Goal: Task Accomplishment & Management: Complete application form

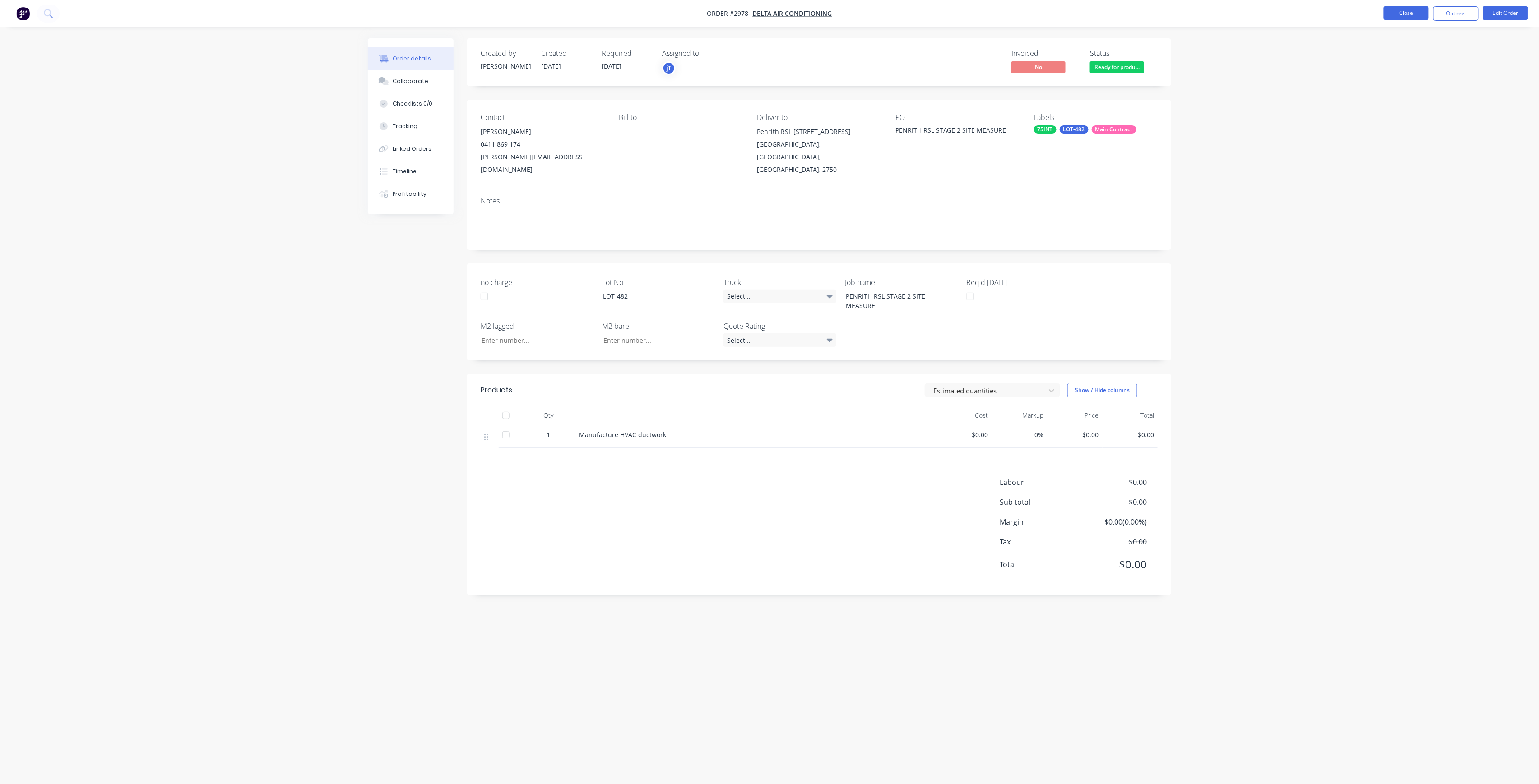
click at [1414, 17] on button "Close" at bounding box center [1406, 13] width 45 height 14
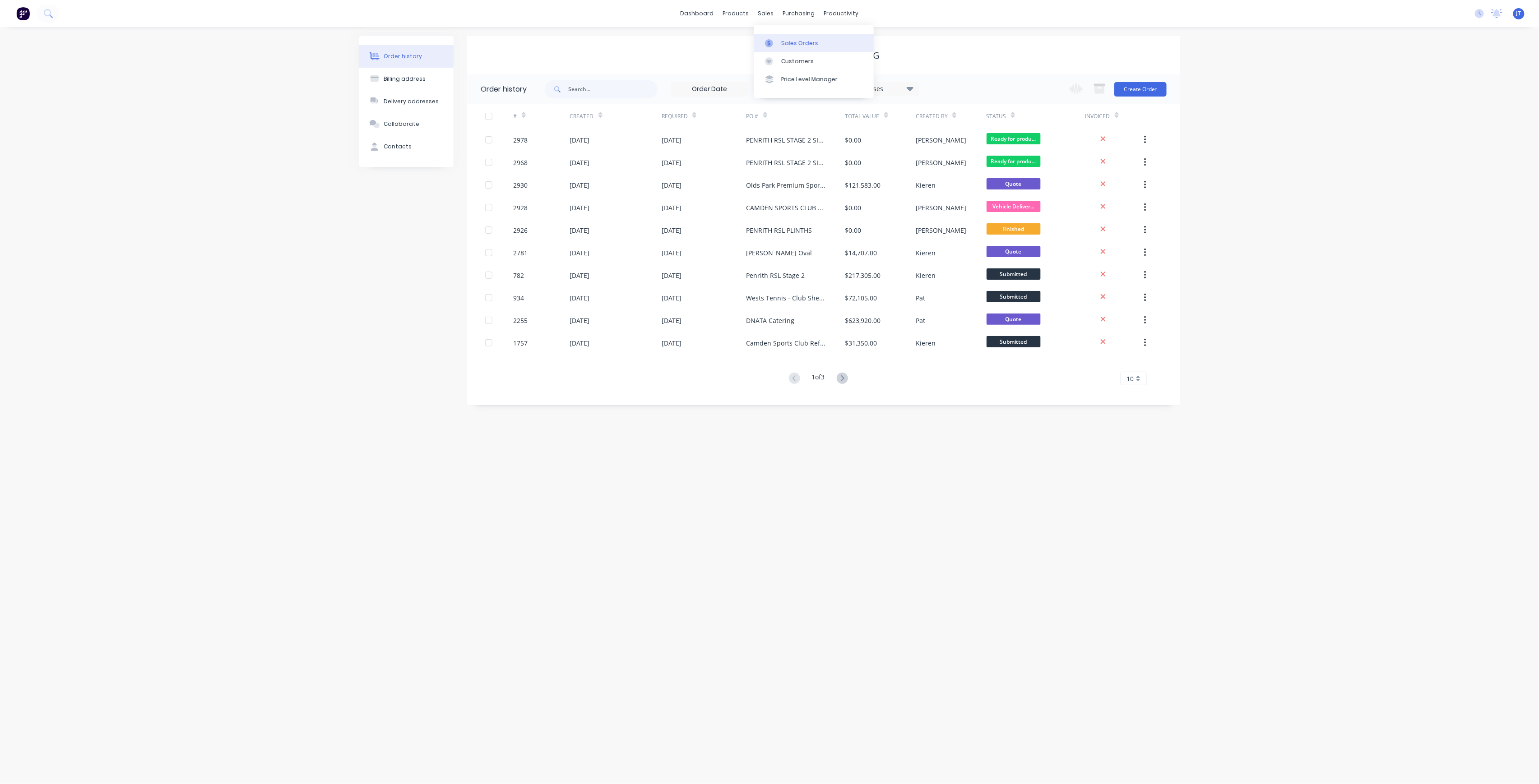
click at [787, 44] on div "Sales Orders" at bounding box center [800, 44] width 37 height 8
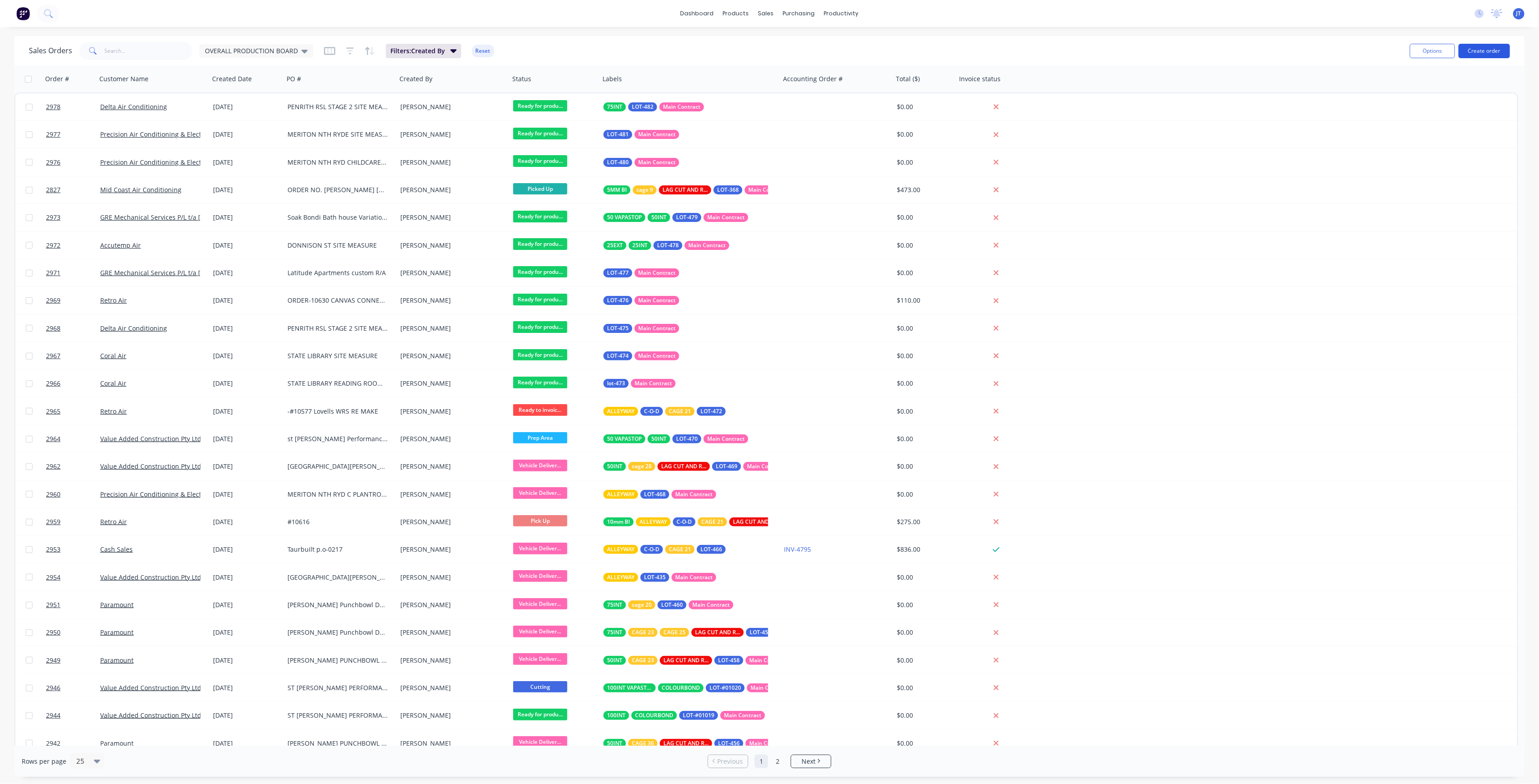
click at [1490, 49] on button "Create order" at bounding box center [1485, 51] width 51 height 14
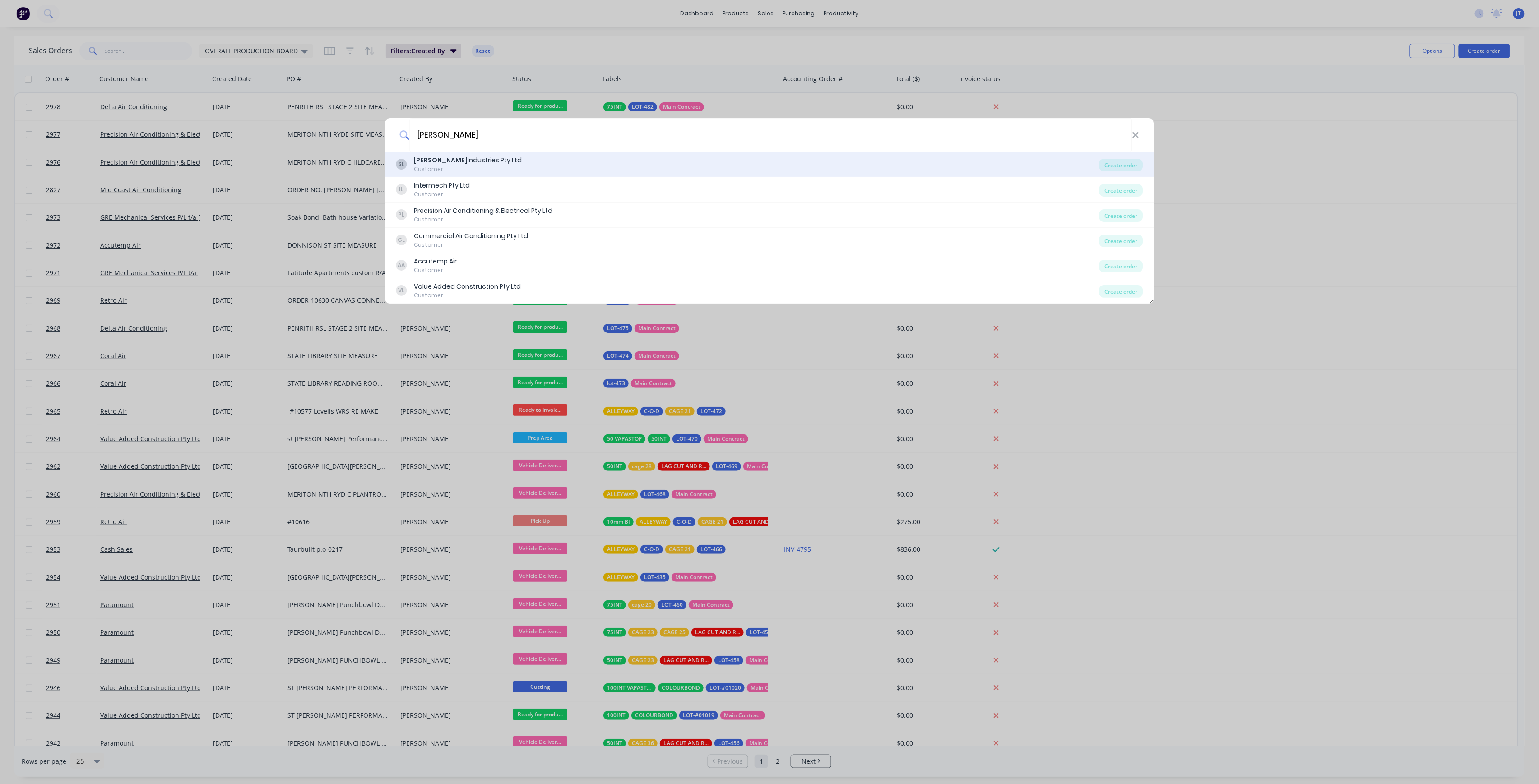
type input "[PERSON_NAME]"
click at [785, 159] on div "[PERSON_NAME] Industries Pty Ltd Customer" at bounding box center [747, 164] width 703 height 17
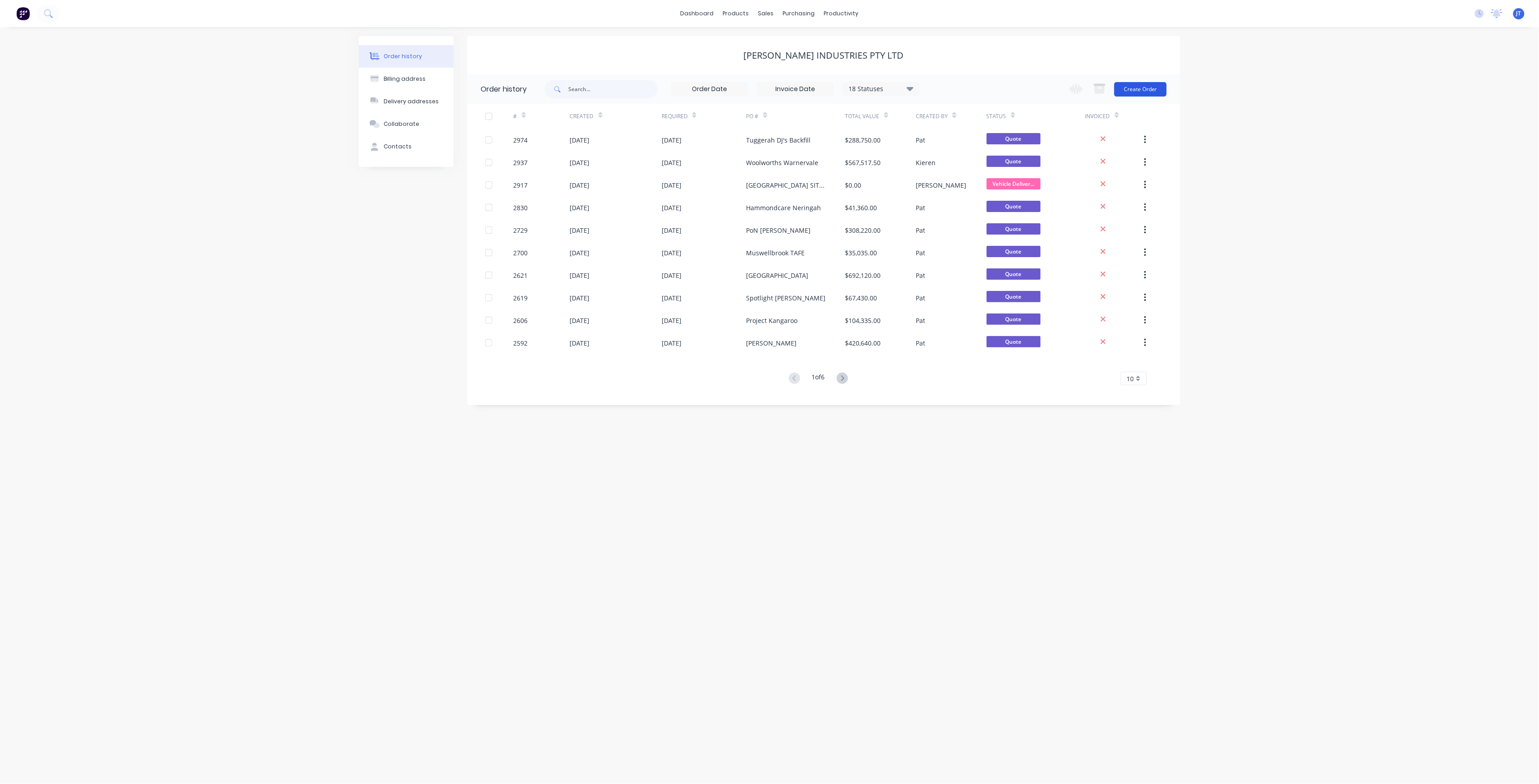
click at [1160, 85] on button "Create Order" at bounding box center [1141, 89] width 53 height 14
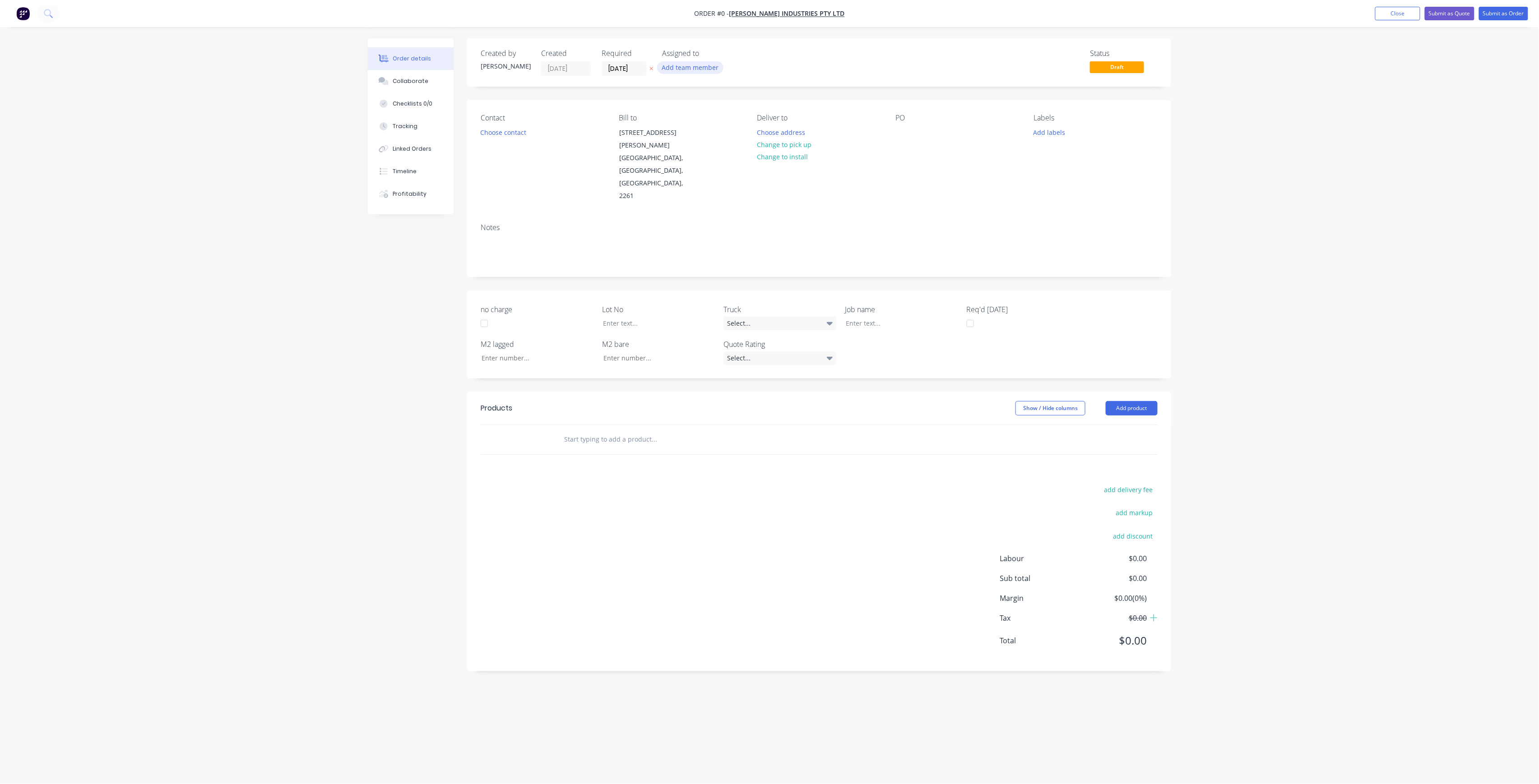
click at [710, 69] on button "Add team member" at bounding box center [690, 67] width 66 height 12
click at [724, 122] on div "[PERSON_NAME] (You)" at bounding box center [735, 118] width 90 height 10
click at [636, 73] on div "Order details Collaborate Checklists 0/0 Tracking Linked Orders Timeline Profit…" at bounding box center [770, 374] width 821 height 673
click at [641, 72] on input "[DATE]" at bounding box center [624, 68] width 44 height 14
click at [676, 187] on div "[DATE]" at bounding box center [669, 185] width 18 height 17
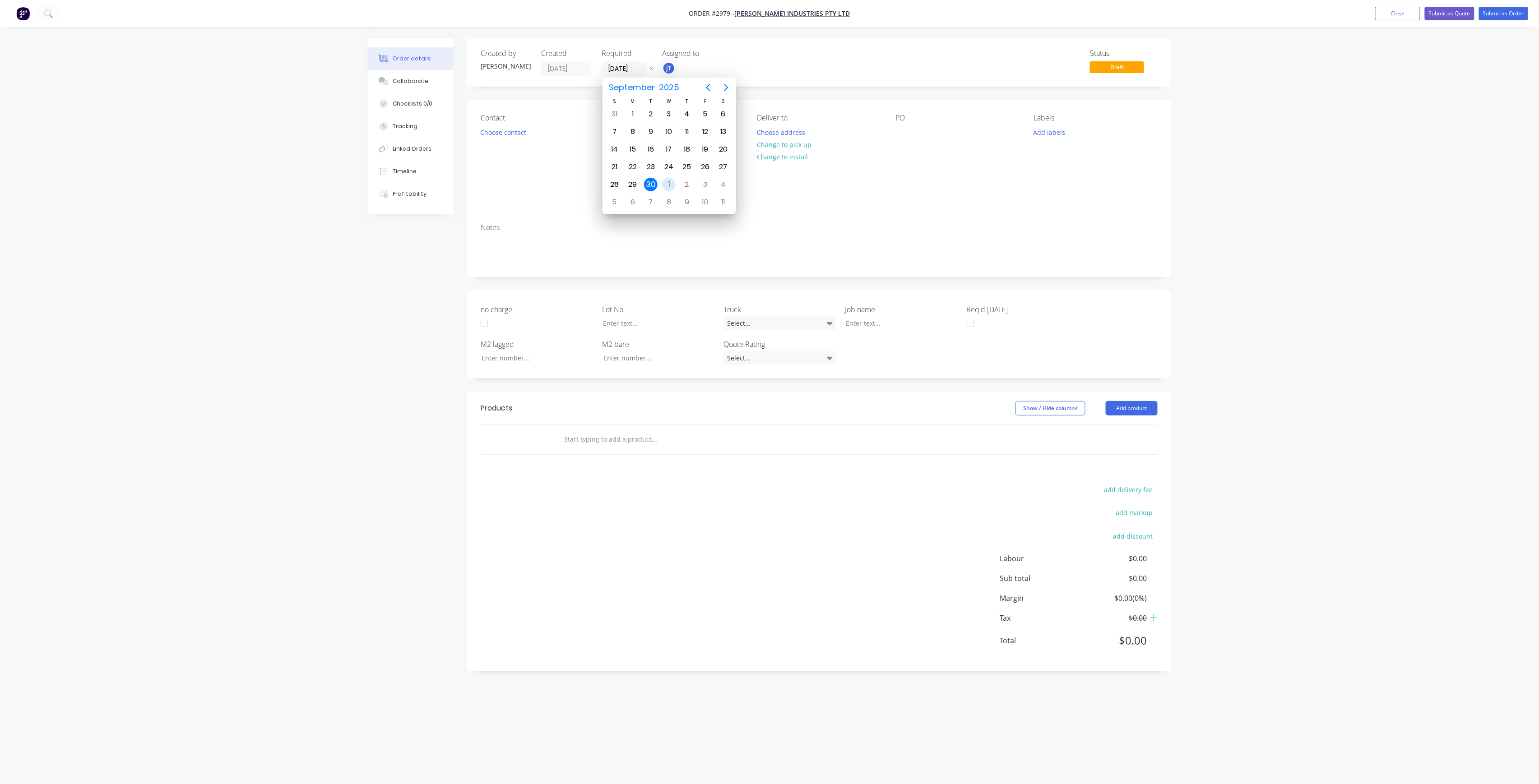
type input "[DATE]"
click at [522, 134] on button "Choose contact" at bounding box center [503, 132] width 56 height 12
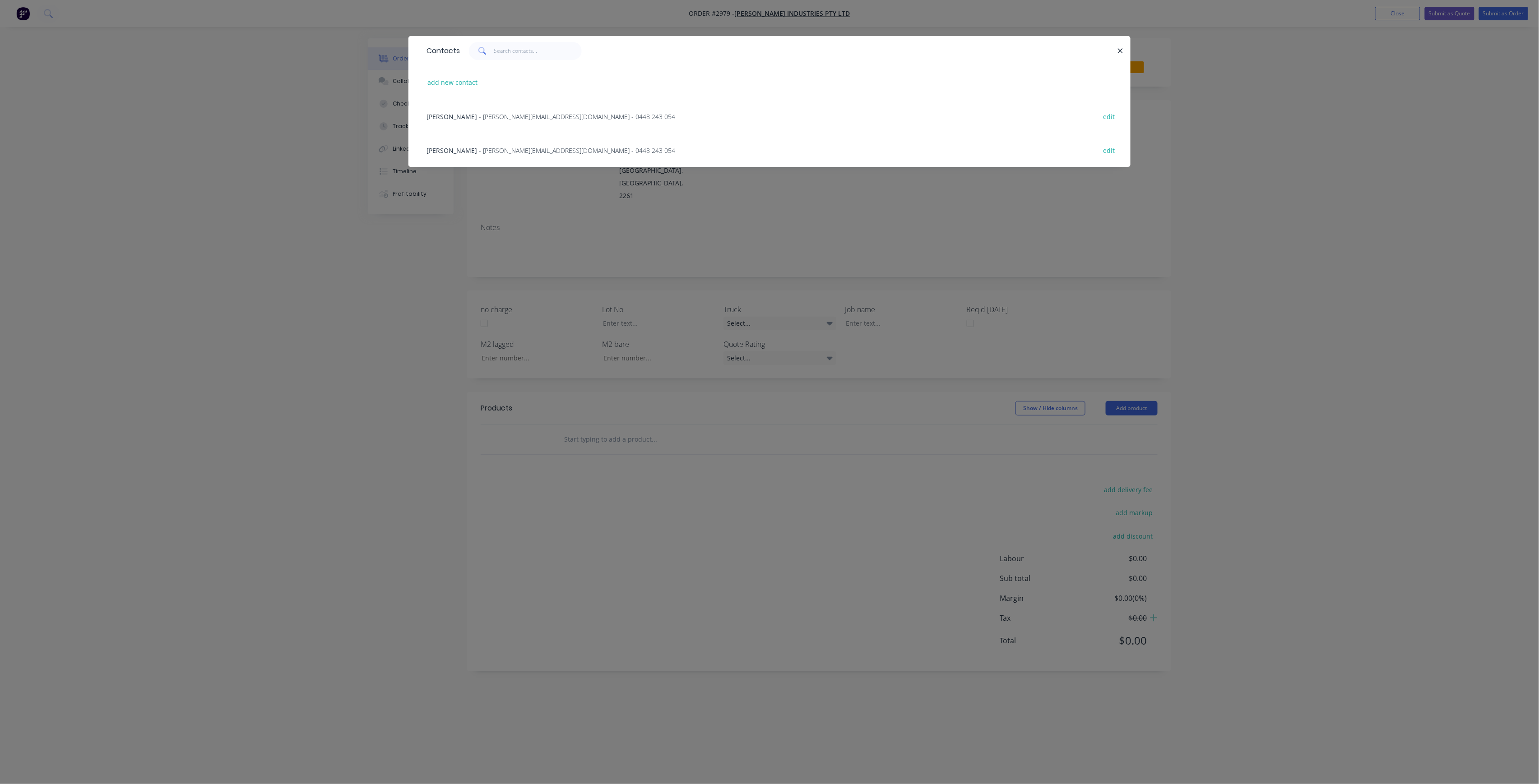
click at [486, 115] on span "- [PERSON_NAME][EMAIL_ADDRESS][DOMAIN_NAME] - 0448 243 054" at bounding box center [577, 116] width 197 height 8
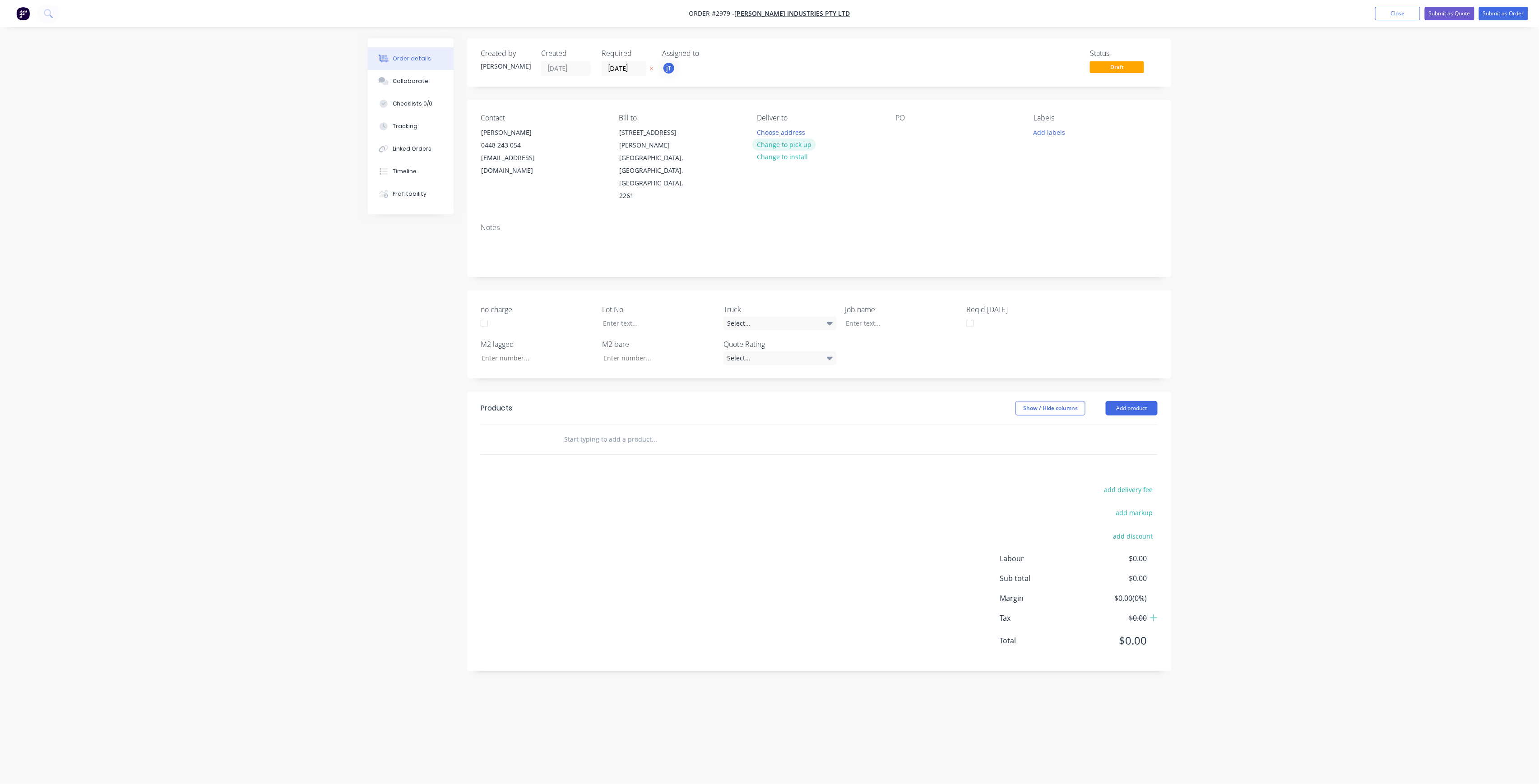
click at [807, 147] on button "Change to pick up" at bounding box center [784, 144] width 64 height 12
click at [896, 132] on div at bounding box center [903, 133] width 14 height 13
click at [1068, 124] on div "Labels Add labels" at bounding box center [1096, 158] width 124 height 89
click at [1049, 139] on div "Labels Add labels" at bounding box center [1096, 158] width 124 height 89
click at [1056, 132] on button "Add labels" at bounding box center [1049, 132] width 41 height 12
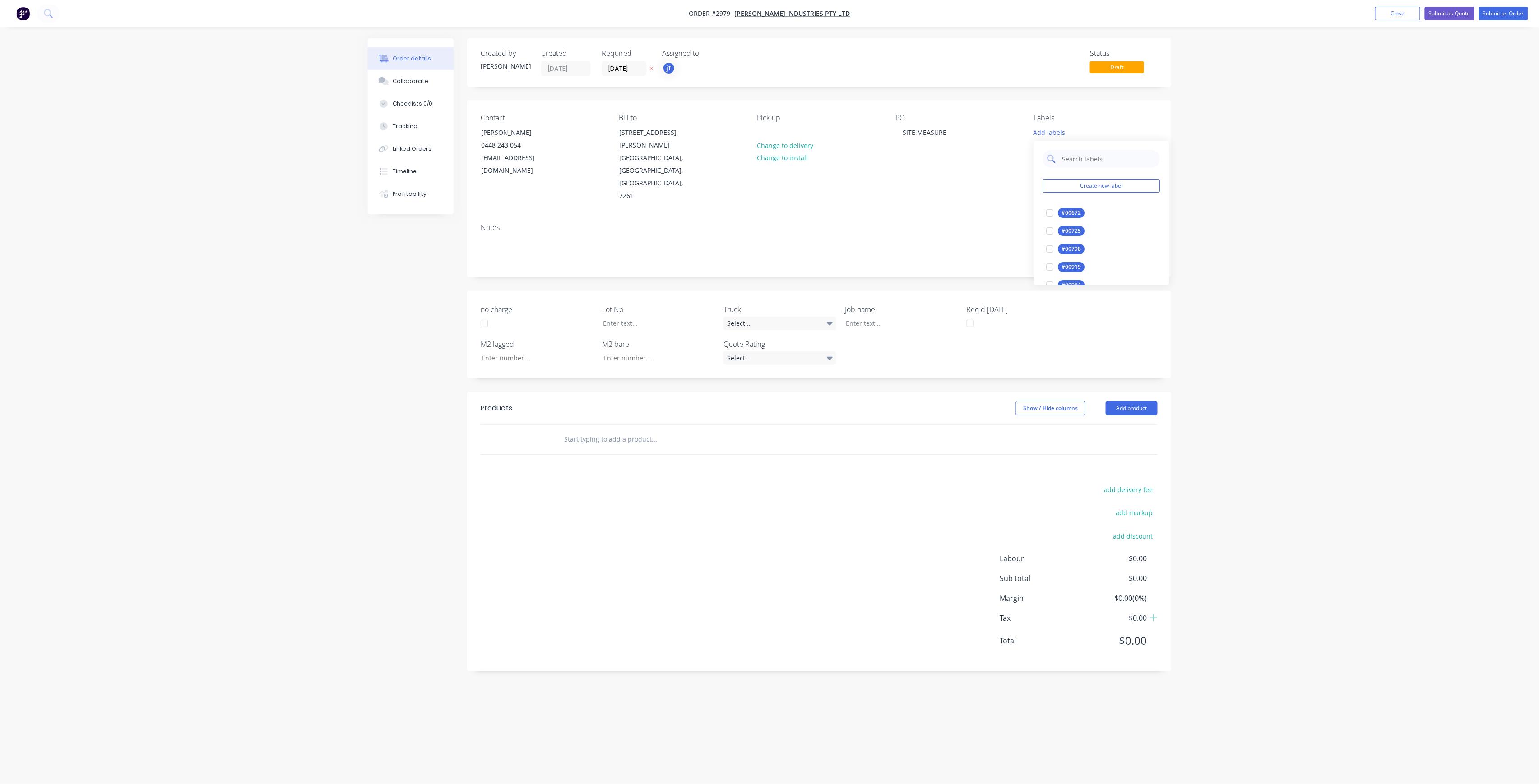
click at [1131, 158] on input "text" at bounding box center [1109, 159] width 94 height 18
click at [1071, 217] on div "LOT-483" at bounding box center [1072, 213] width 29 height 10
drag, startPoint x: 1097, startPoint y: 152, endPoint x: 1056, endPoint y: 156, distance: 41.2
click at [1056, 156] on div "LOT-483" at bounding box center [1102, 155] width 117 height 18
type input "C-"
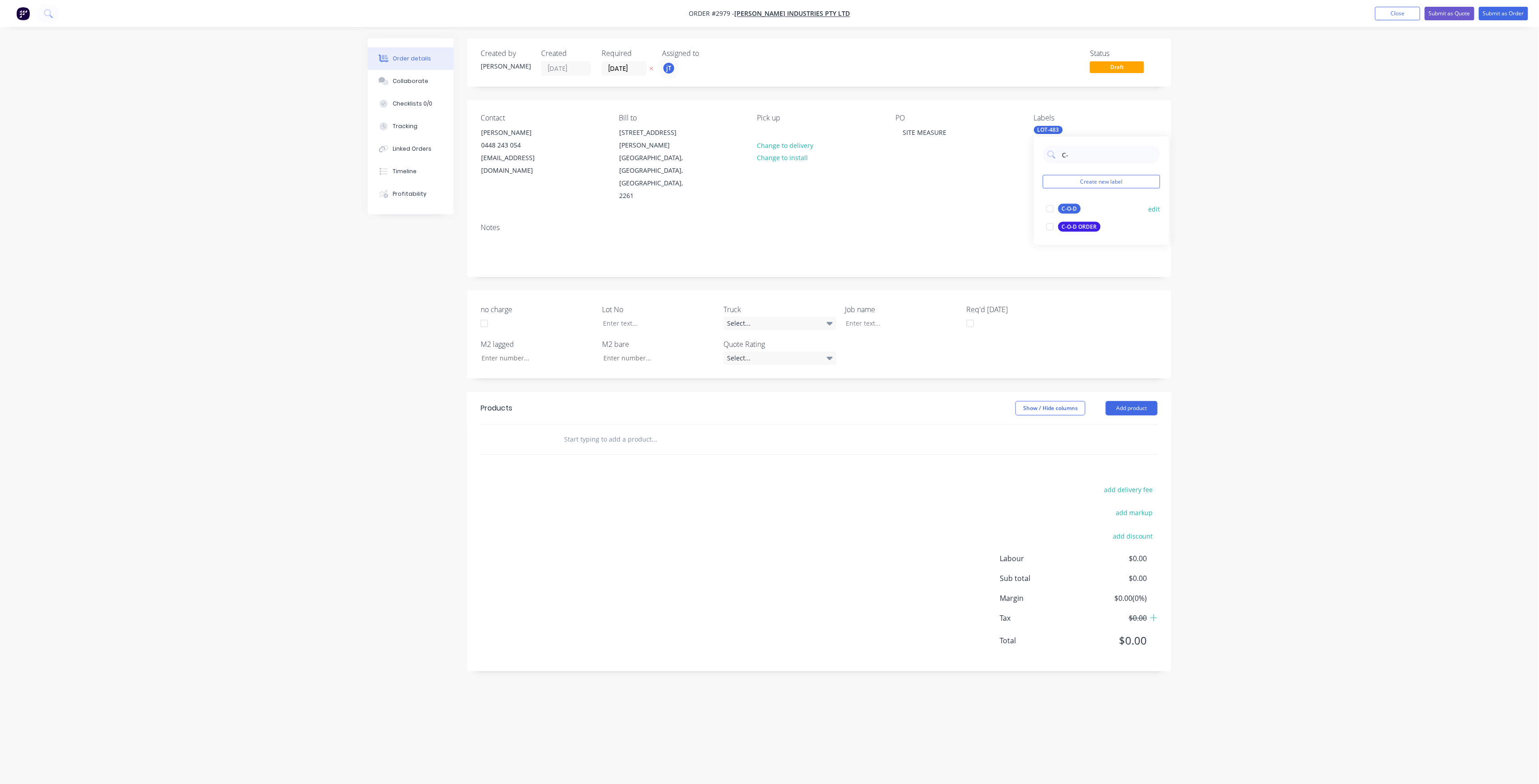
click at [1069, 211] on div "C-O-D" at bounding box center [1069, 208] width 23 height 10
click at [669, 67] on div "jT" at bounding box center [669, 68] width 14 height 14
click at [717, 172] on button "[PERSON_NAME]" at bounding box center [730, 181] width 136 height 18
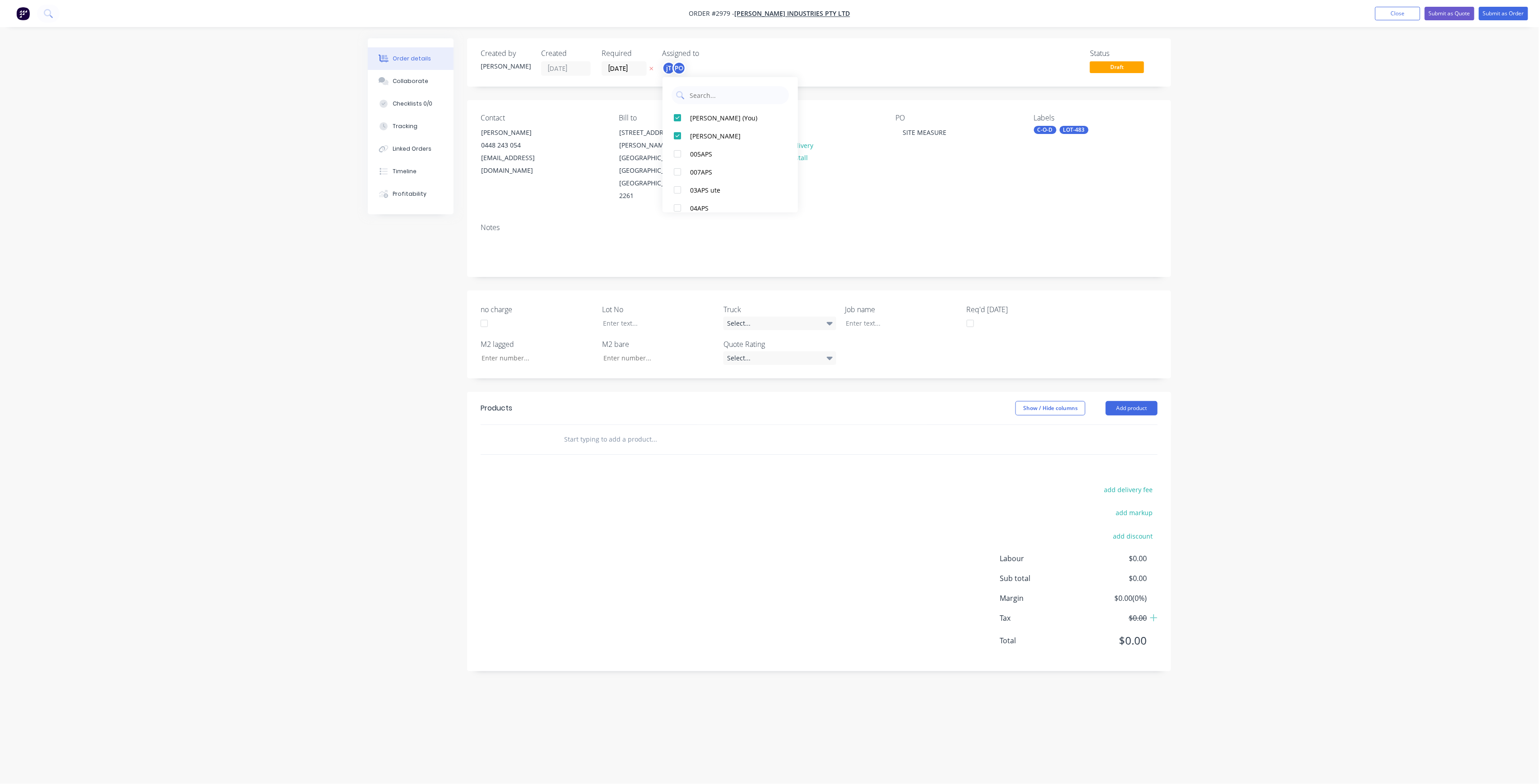
click at [638, 425] on div at bounding box center [715, 439] width 325 height 29
click at [639, 431] on input "text" at bounding box center [654, 439] width 180 height 18
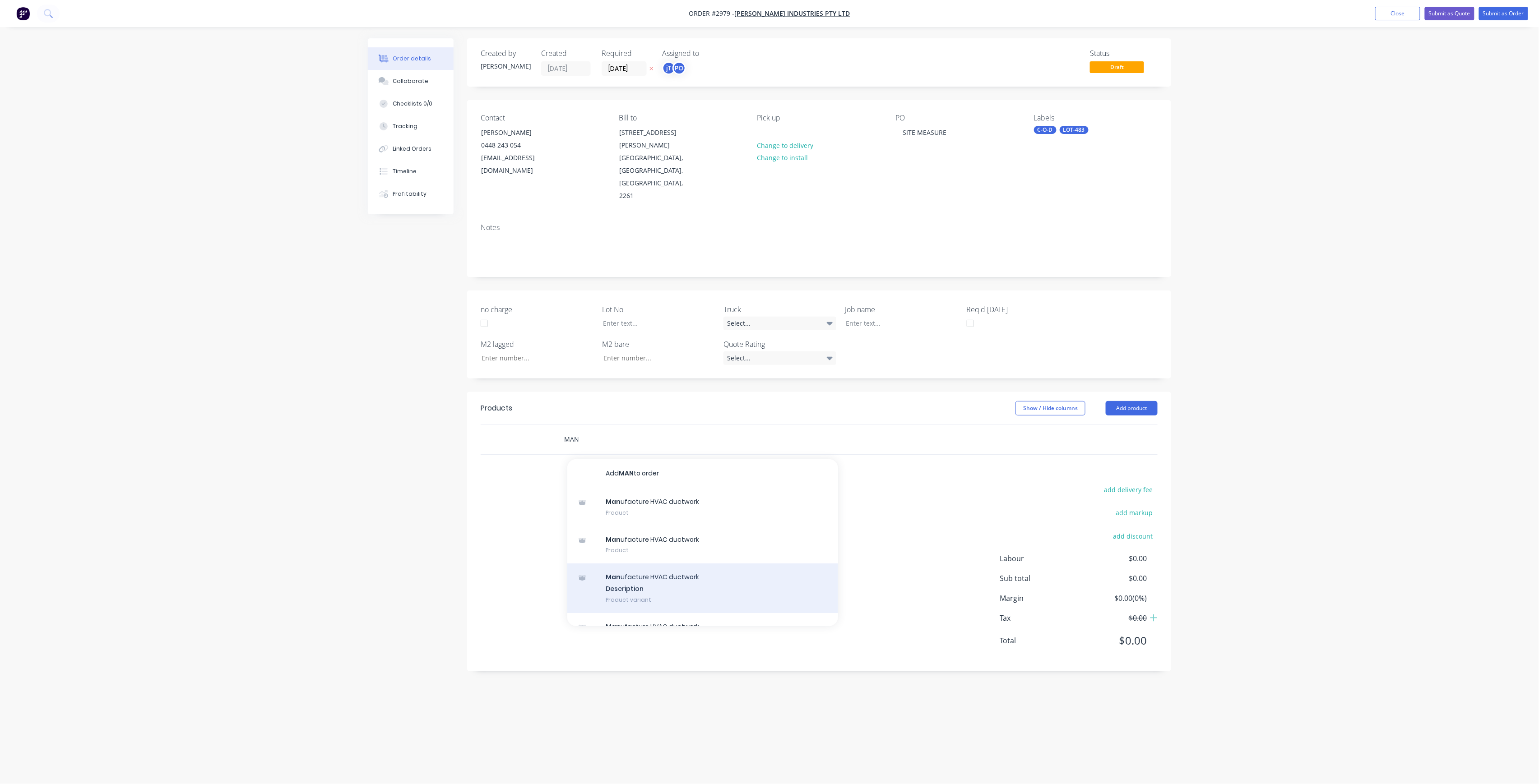
type input "MAN"
click at [689, 564] on div "Man ufacture HVAC ductwork Description Product variant" at bounding box center [703, 588] width 271 height 50
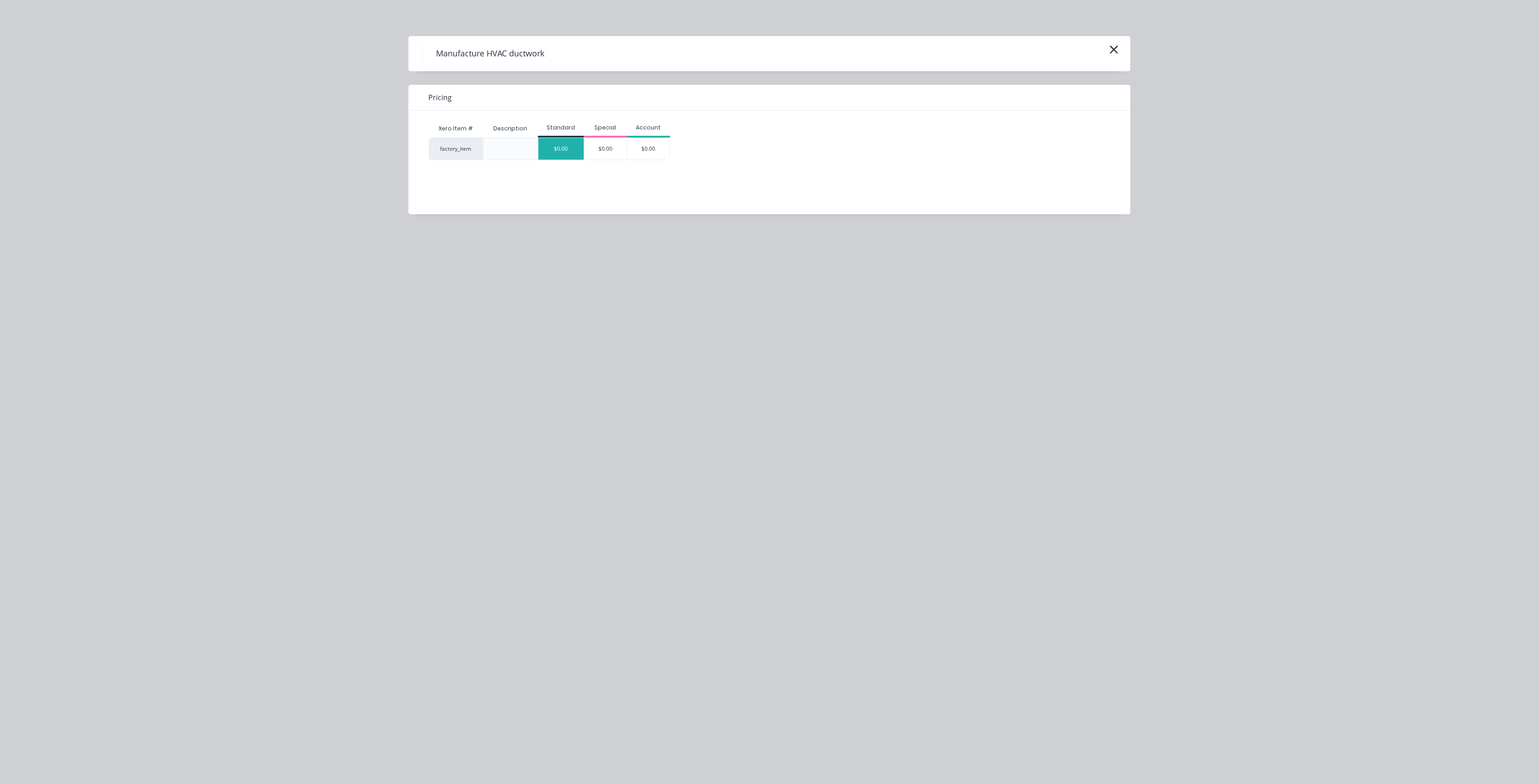
click at [568, 152] on div "$0.00" at bounding box center [561, 149] width 45 height 21
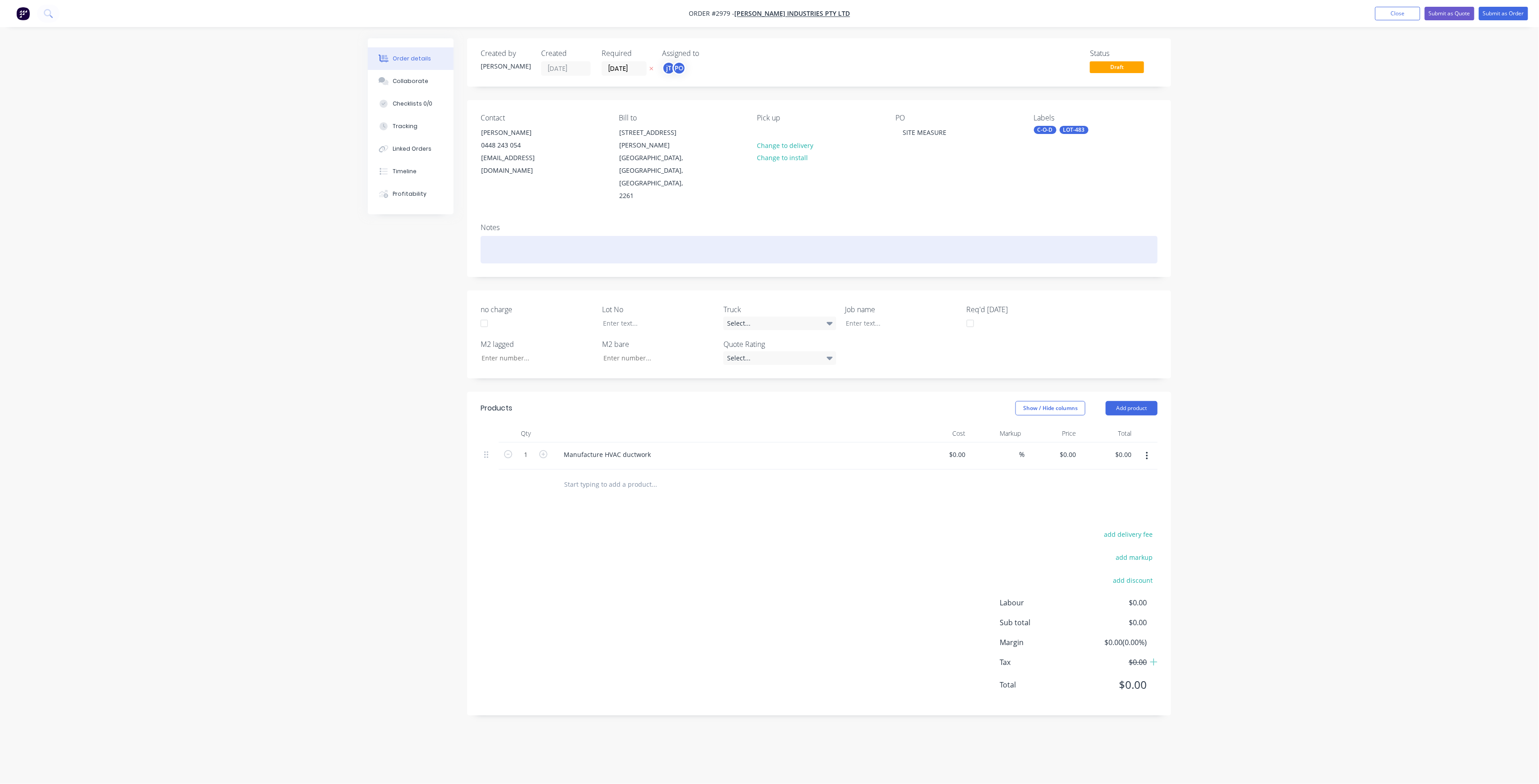
click at [540, 236] on div at bounding box center [819, 250] width 677 height 27
click at [550, 236] on div "See Pat for job and $Details" at bounding box center [819, 250] width 677 height 27
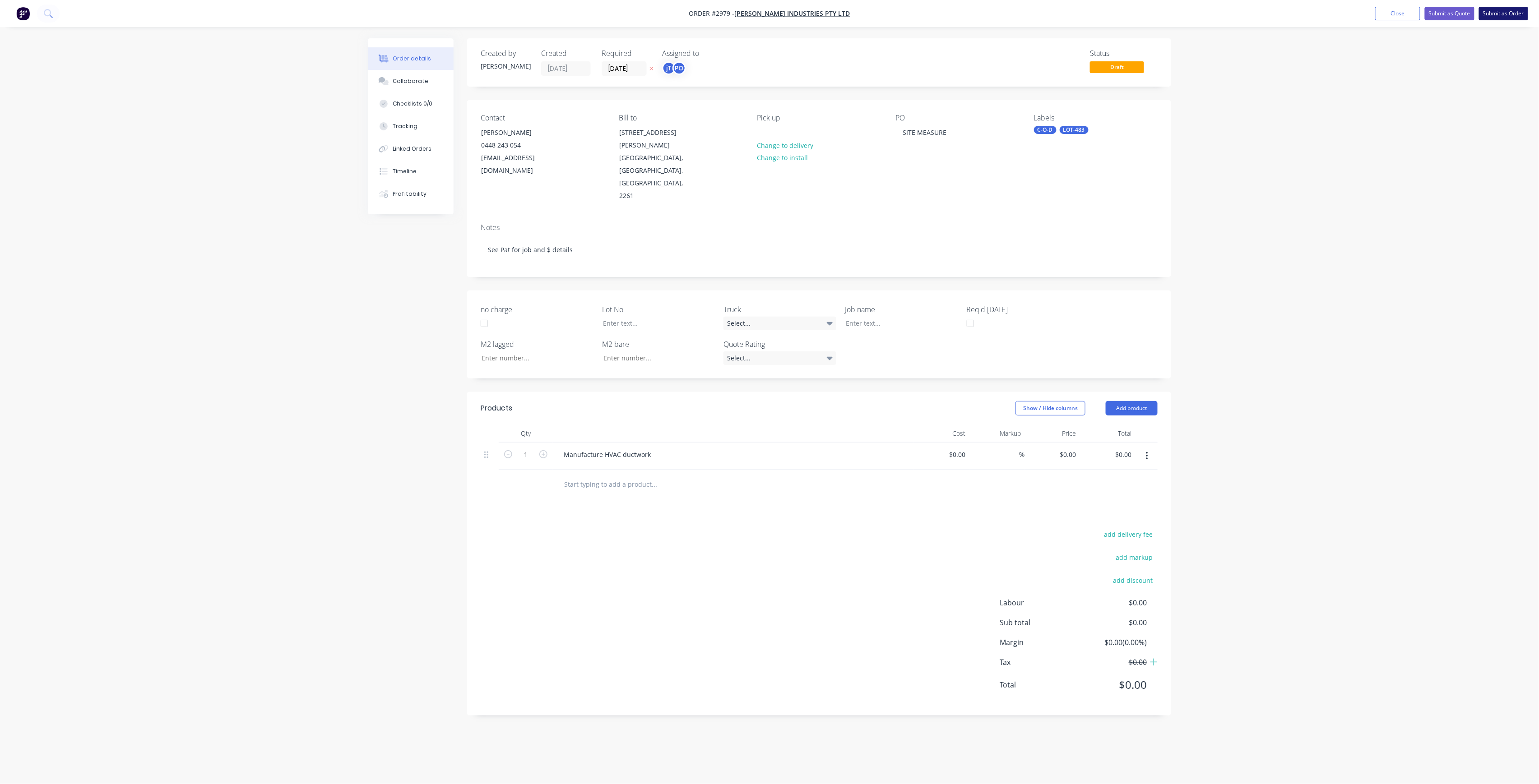
click at [1515, 11] on button "Submit as Order" at bounding box center [1504, 13] width 49 height 14
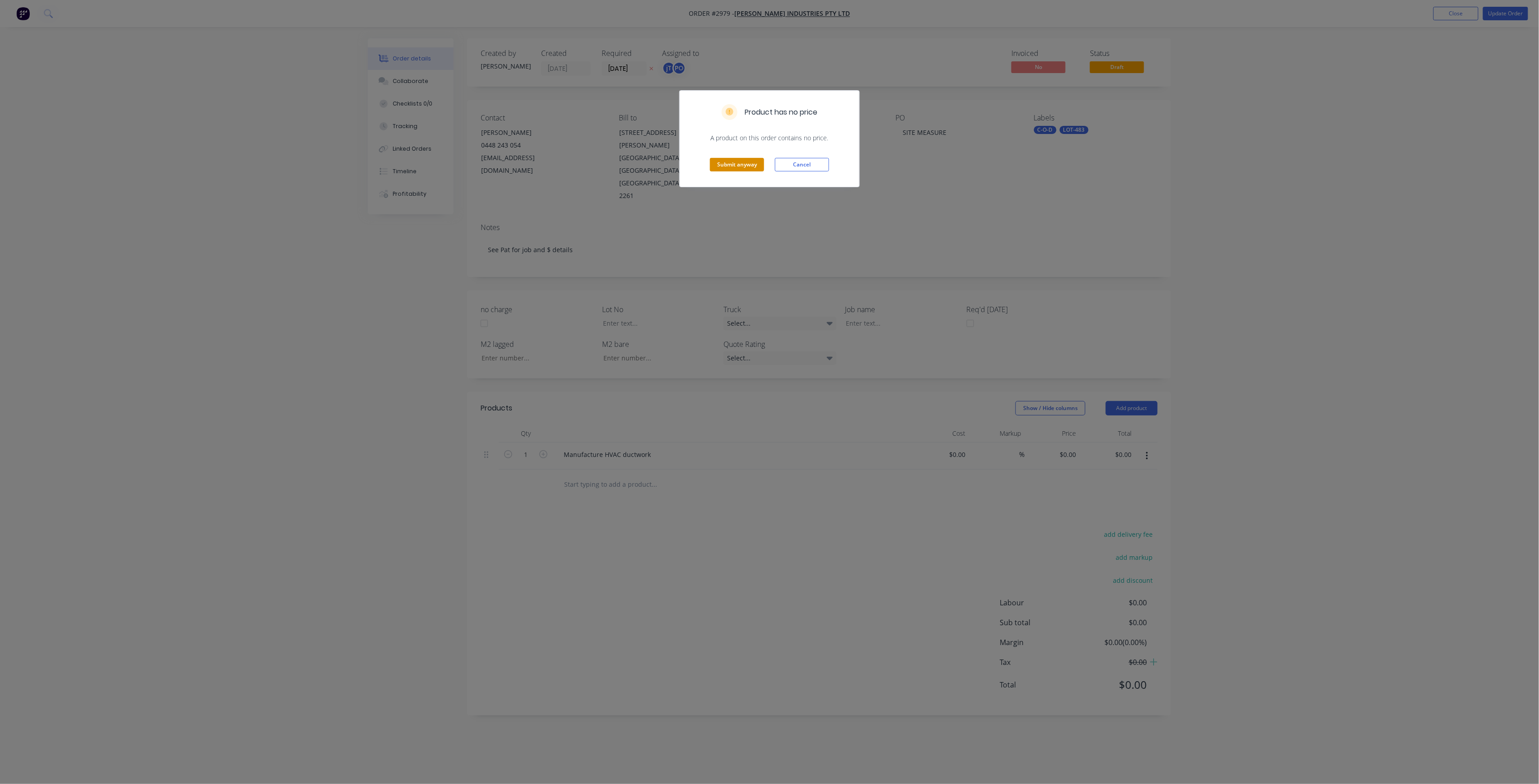
click at [733, 170] on button "Submit anyway" at bounding box center [737, 164] width 54 height 14
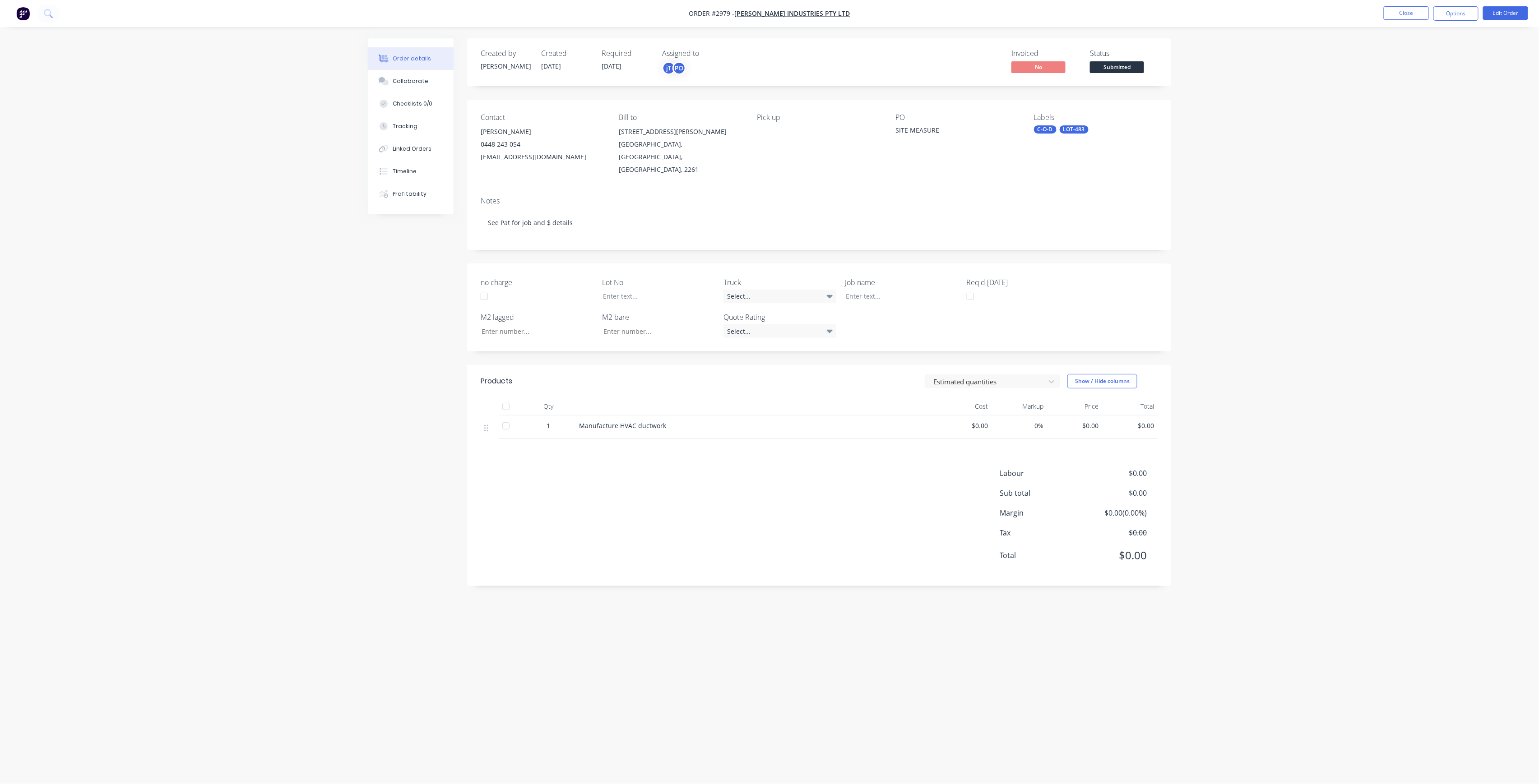
click at [1132, 69] on span "Submitted" at bounding box center [1117, 67] width 54 height 11
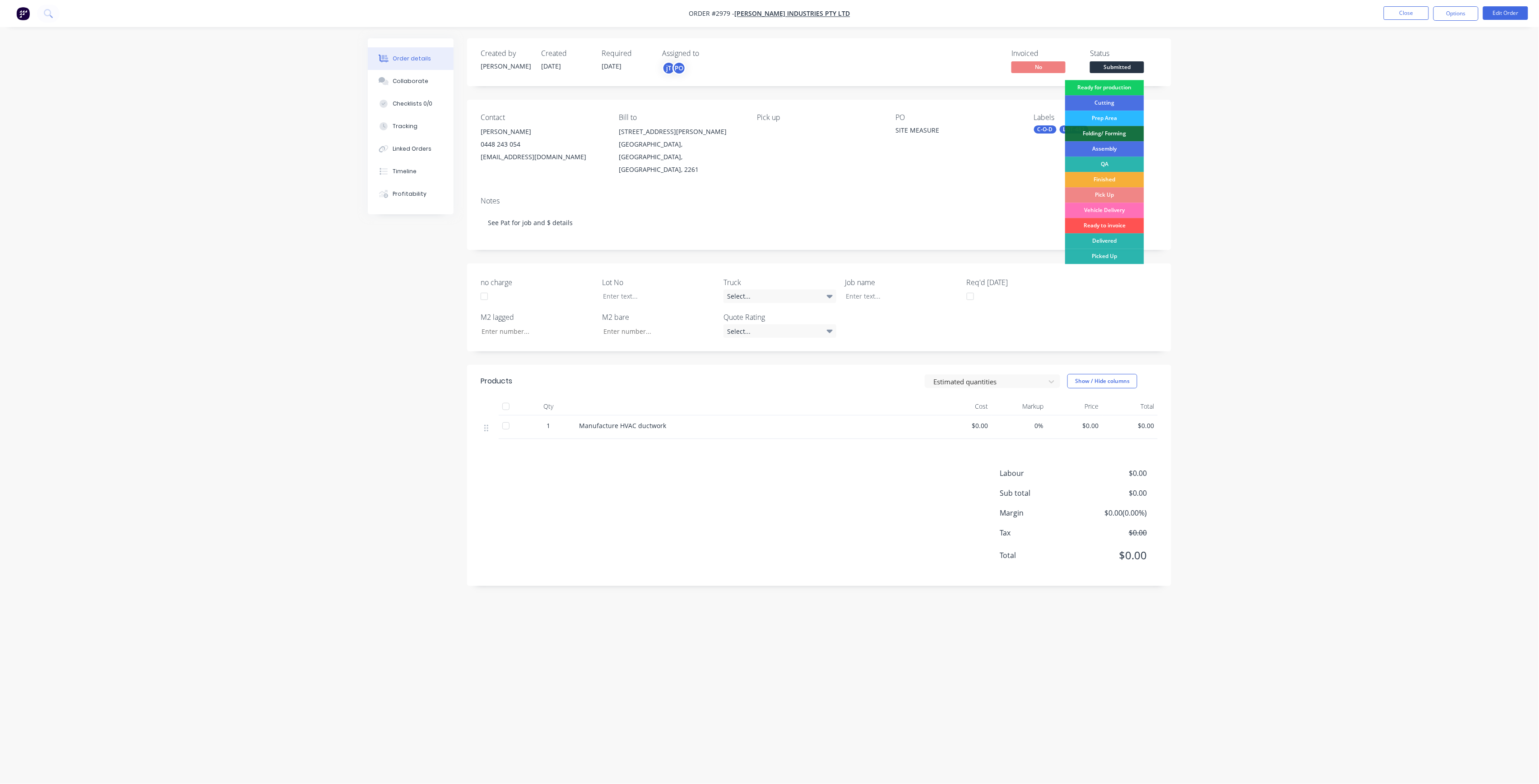
click at [1125, 85] on div "Ready for production" at bounding box center [1105, 88] width 79 height 16
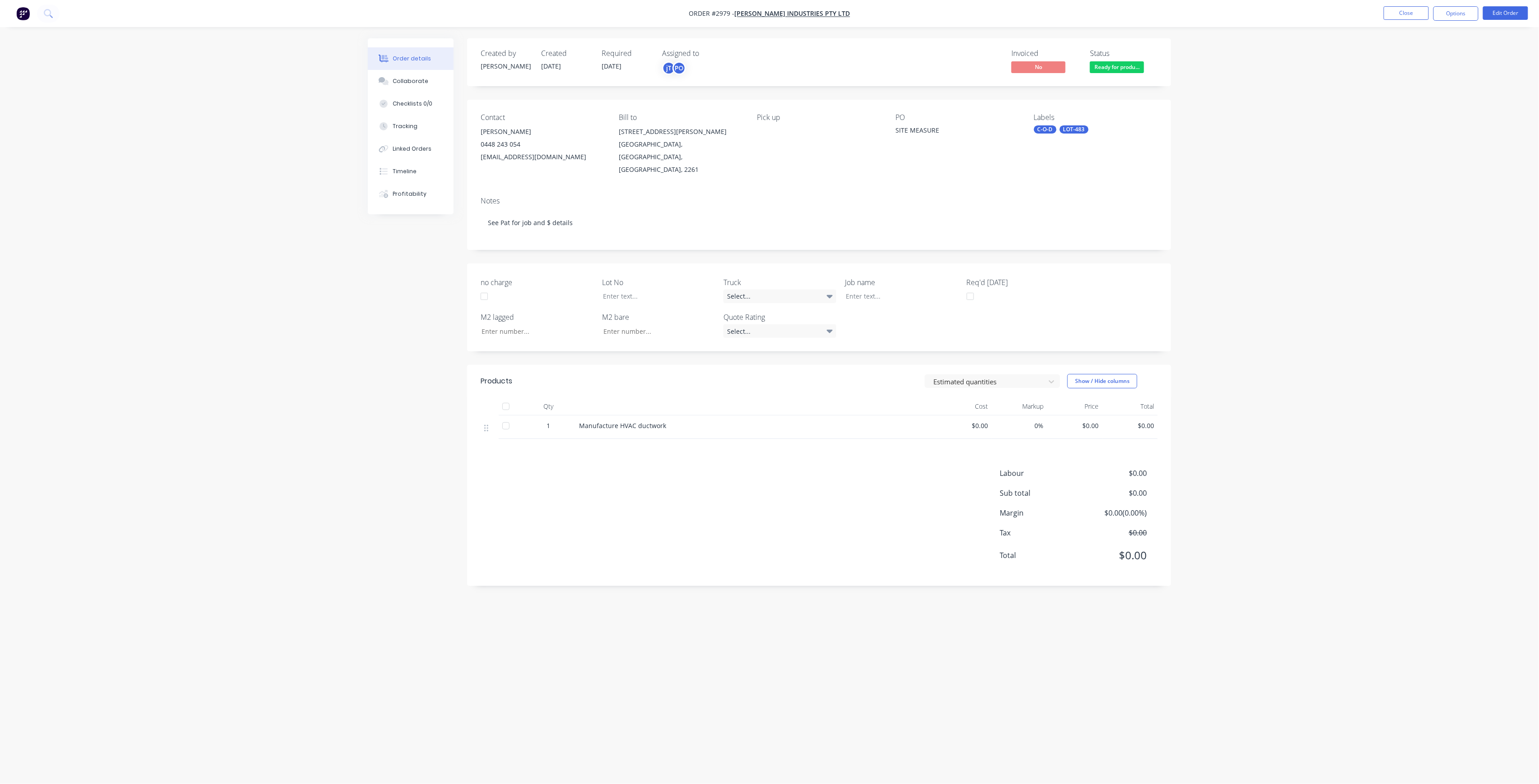
click at [1383, 11] on ul "Close Options Edit Order" at bounding box center [1456, 14] width 166 height 14
click at [1390, 14] on button "Close" at bounding box center [1406, 13] width 45 height 14
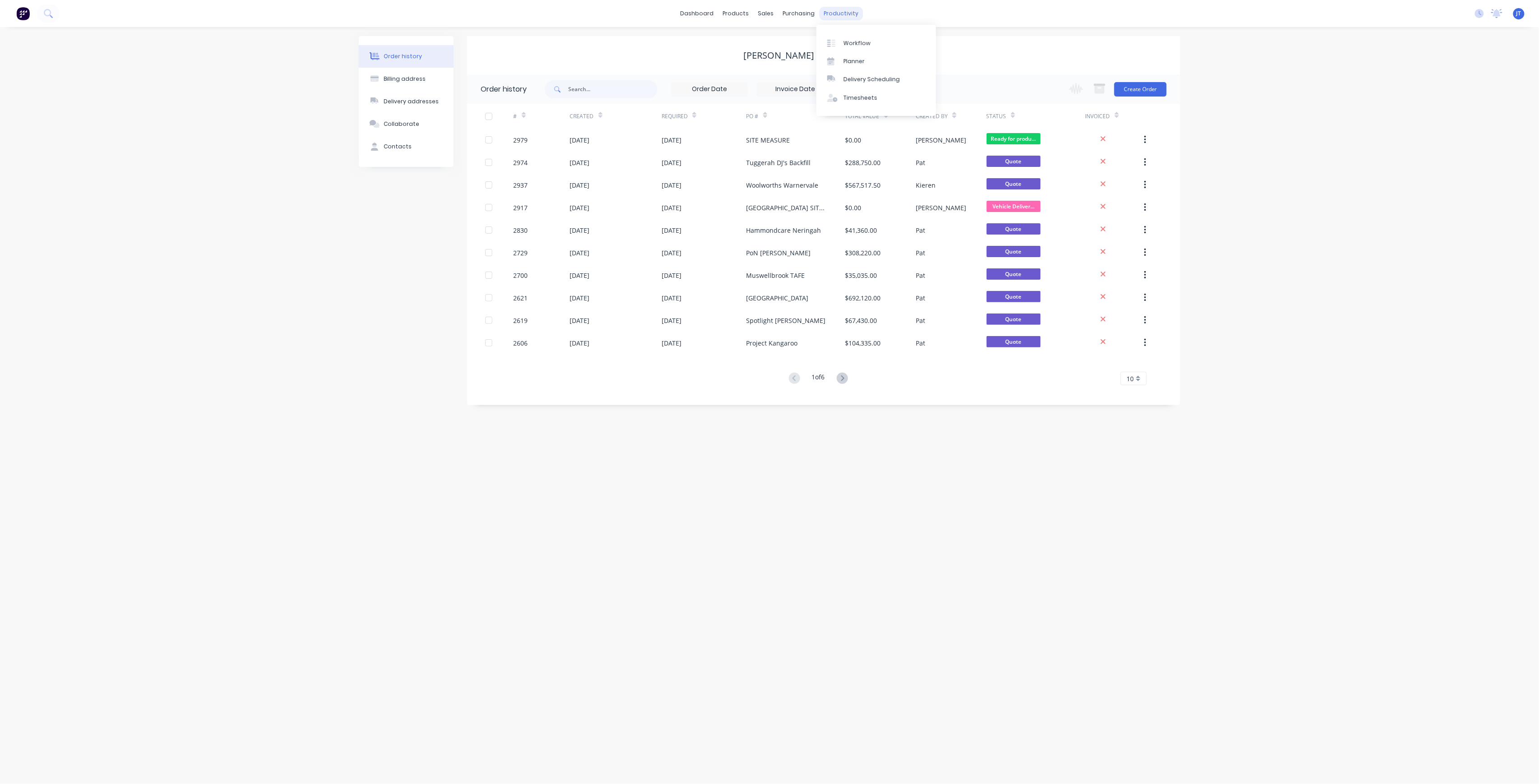
click at [843, 13] on div "productivity" at bounding box center [841, 13] width 44 height 14
click at [864, 35] on link "Workflow" at bounding box center [876, 43] width 119 height 18
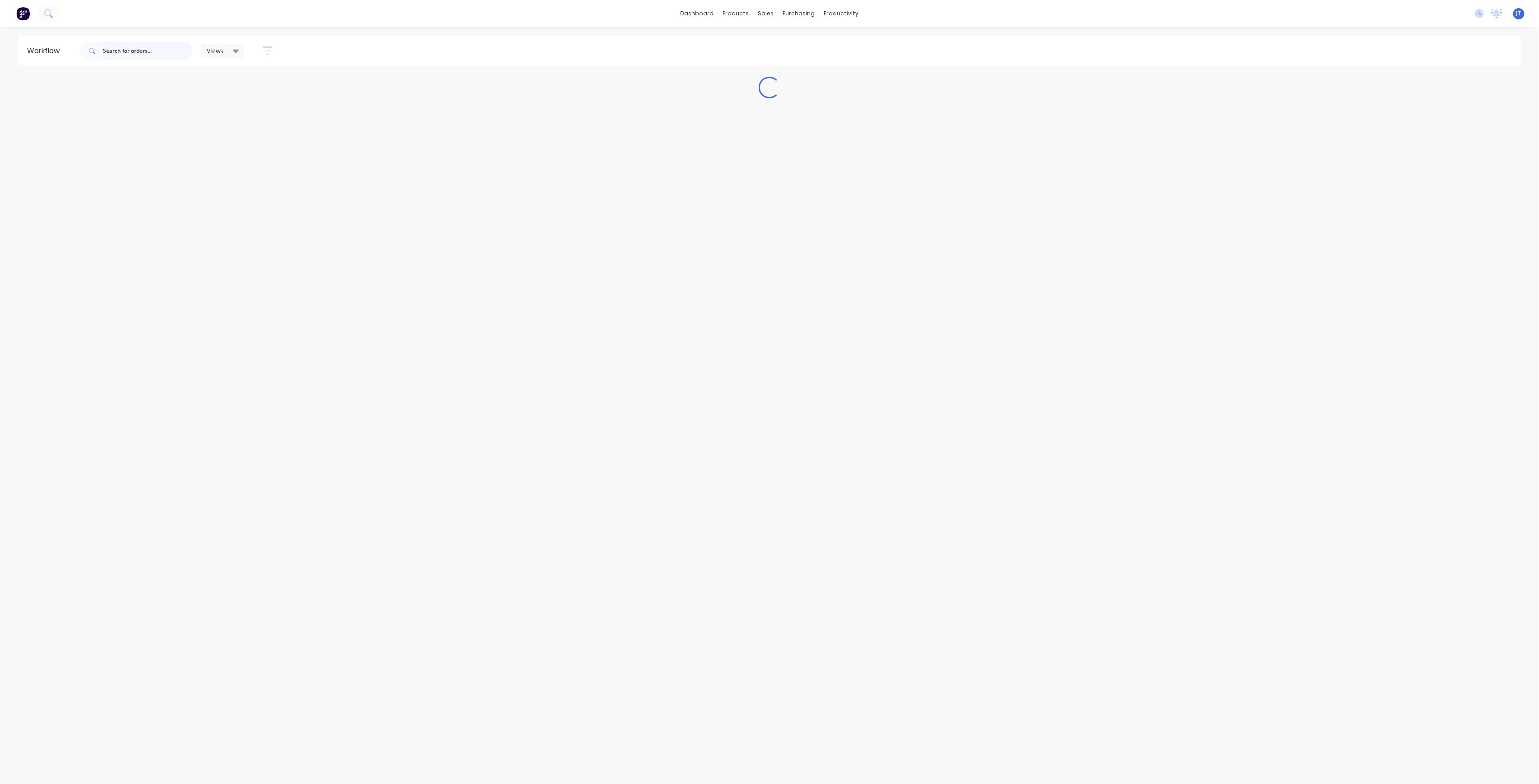
click at [118, 57] on input "text" at bounding box center [148, 51] width 90 height 18
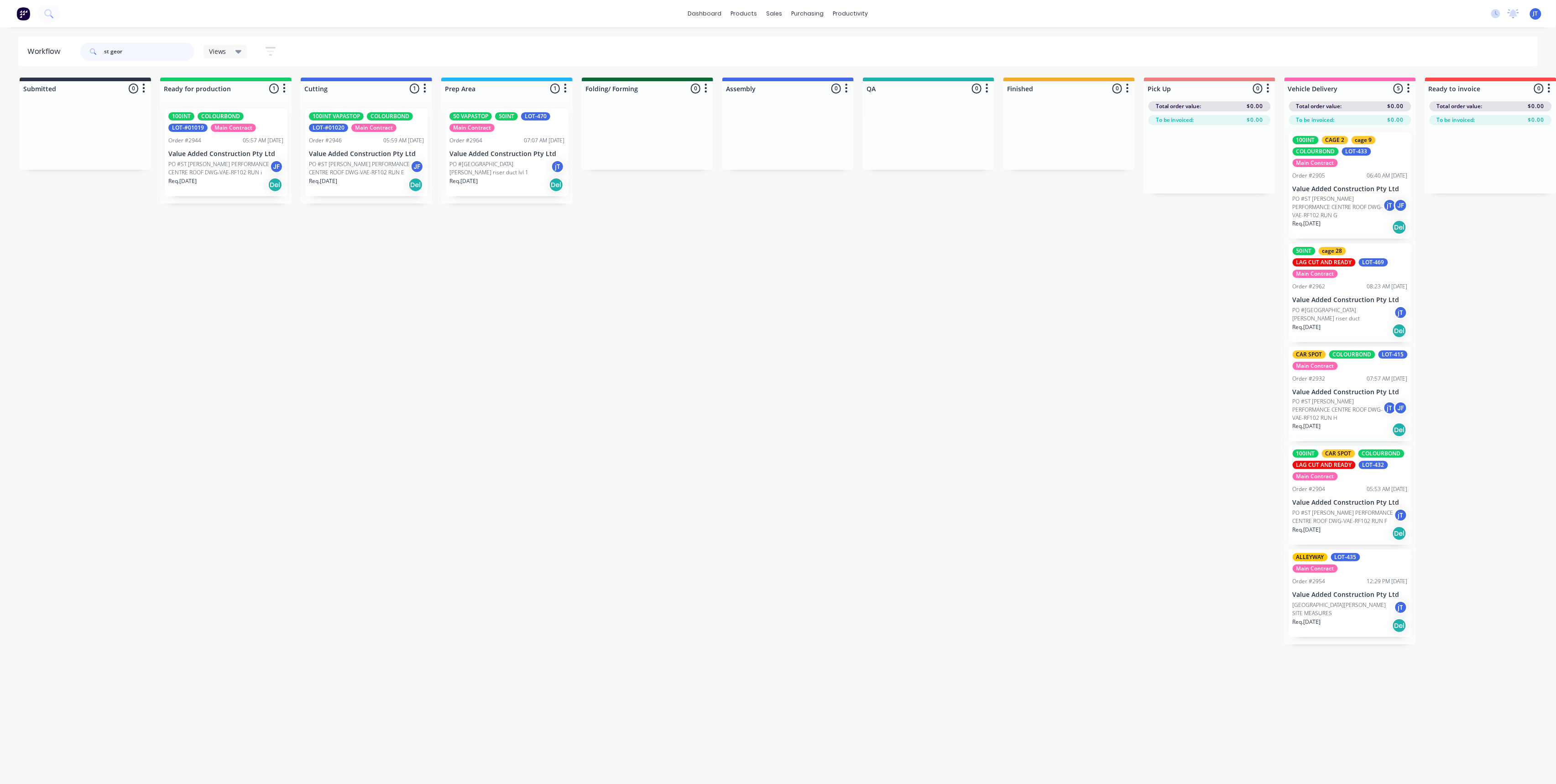
type input "st geor"
drag, startPoint x: 88, startPoint y: 65, endPoint x: 77, endPoint y: 65, distance: 11.0
click at [77, 65] on header "Workflow st geor Views Save new view None (Default) edit Assembly edit Dispatch…" at bounding box center [778, 51] width 1520 height 30
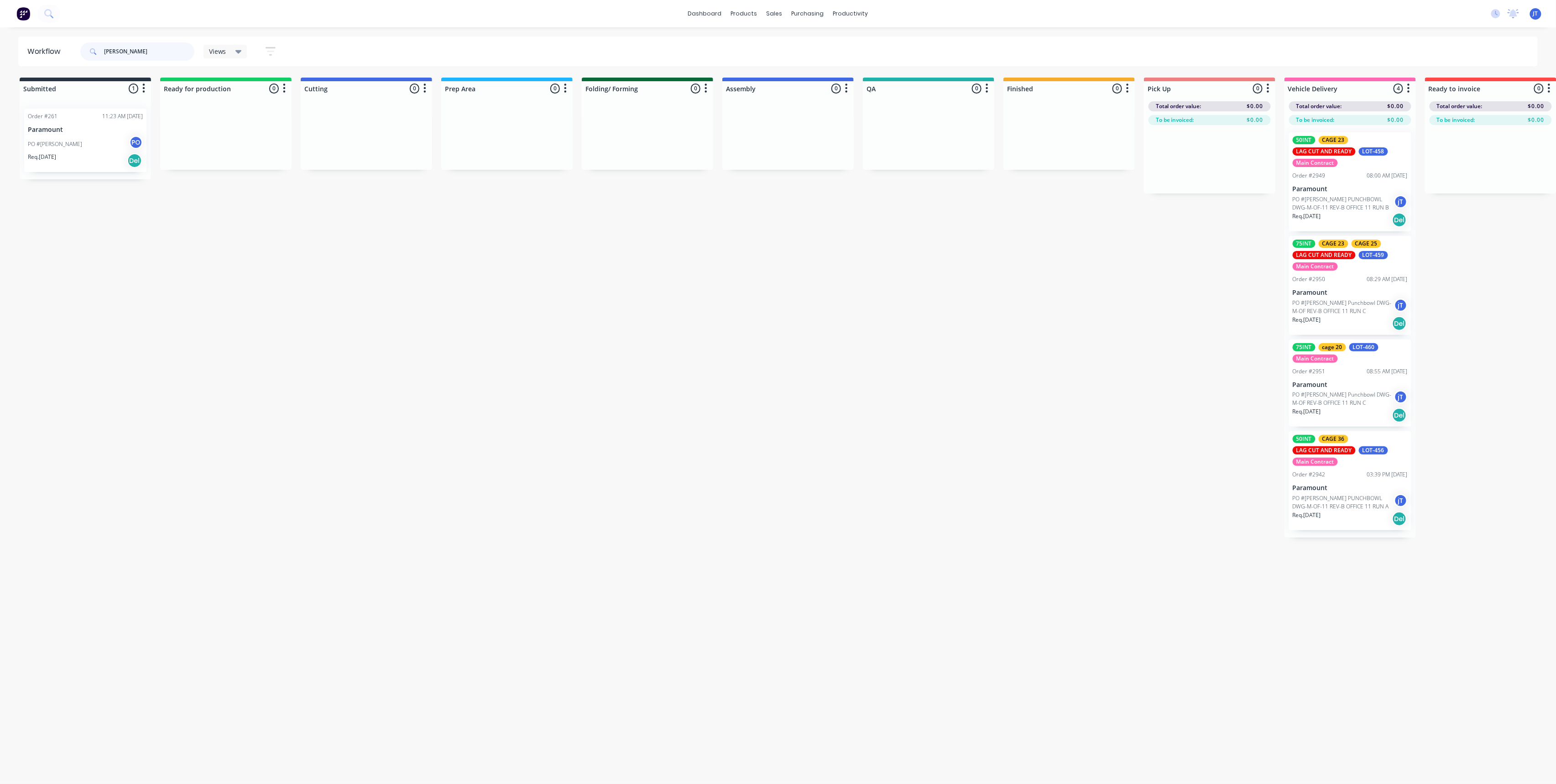
type input "[PERSON_NAME]"
drag, startPoint x: 155, startPoint y: 53, endPoint x: 74, endPoint y: 44, distance: 81.5
click at [74, 44] on header "Workflow [PERSON_NAME] Views Save new view None (Default) edit Assembly edit Di…" at bounding box center [778, 51] width 1520 height 30
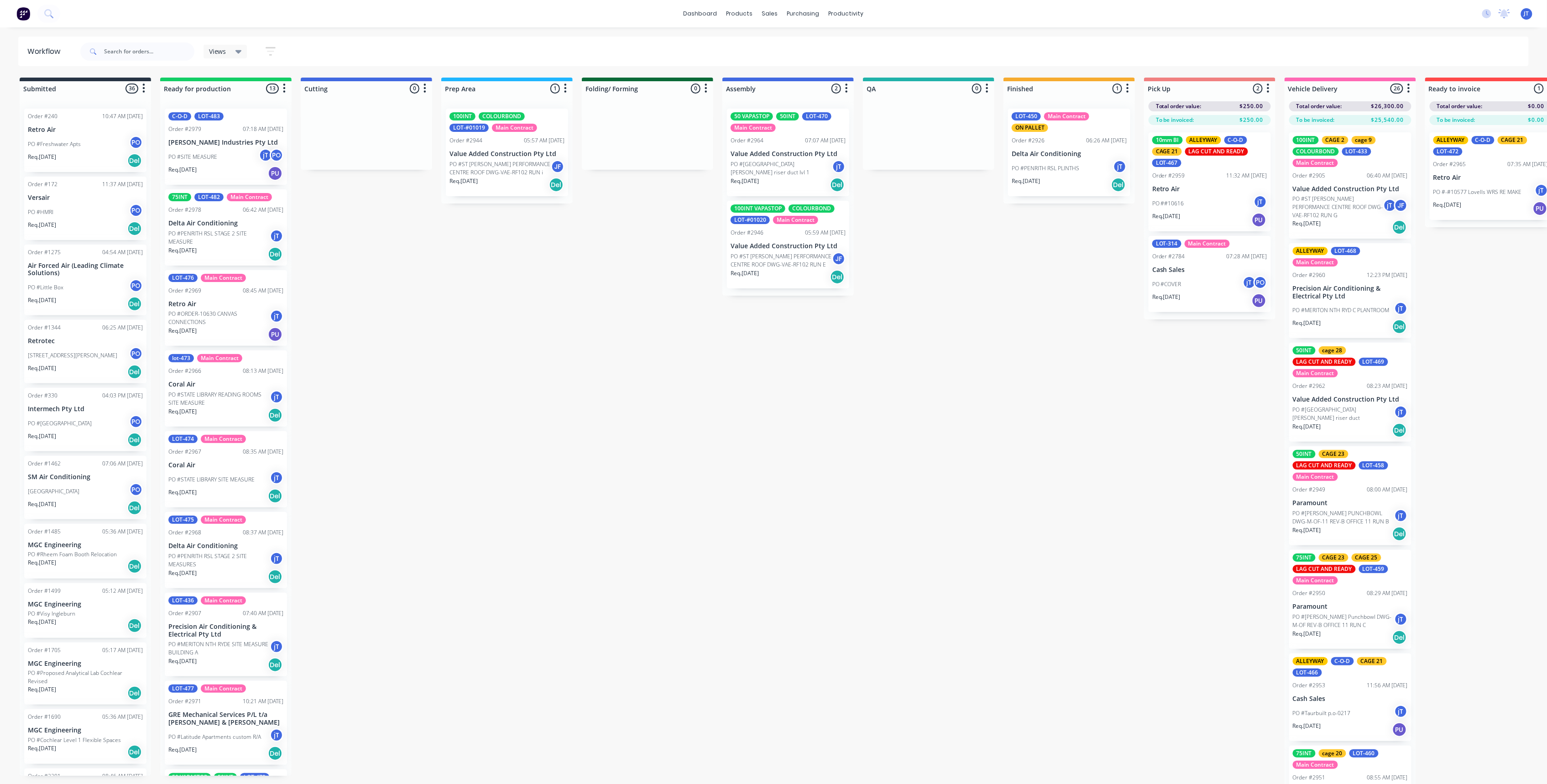
click at [406, 32] on div "dashboard products sales purchasing productivity dashboard products Product Cat…" at bounding box center [773, 364] width 1547 height 729
click at [813, 46] on div "Sales Orders" at bounding box center [804, 44] width 37 height 8
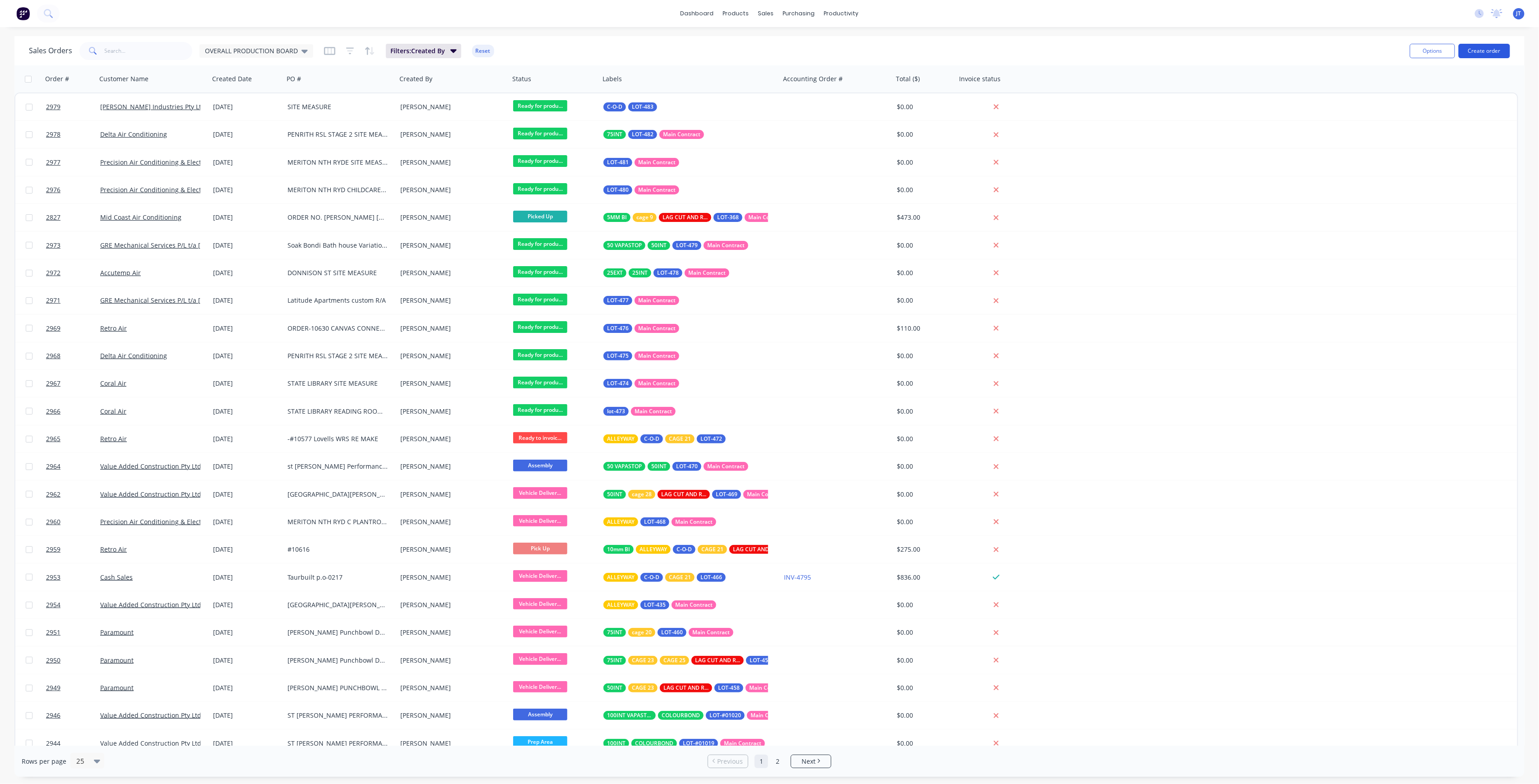
click at [1488, 51] on button "Create order" at bounding box center [1485, 51] width 51 height 14
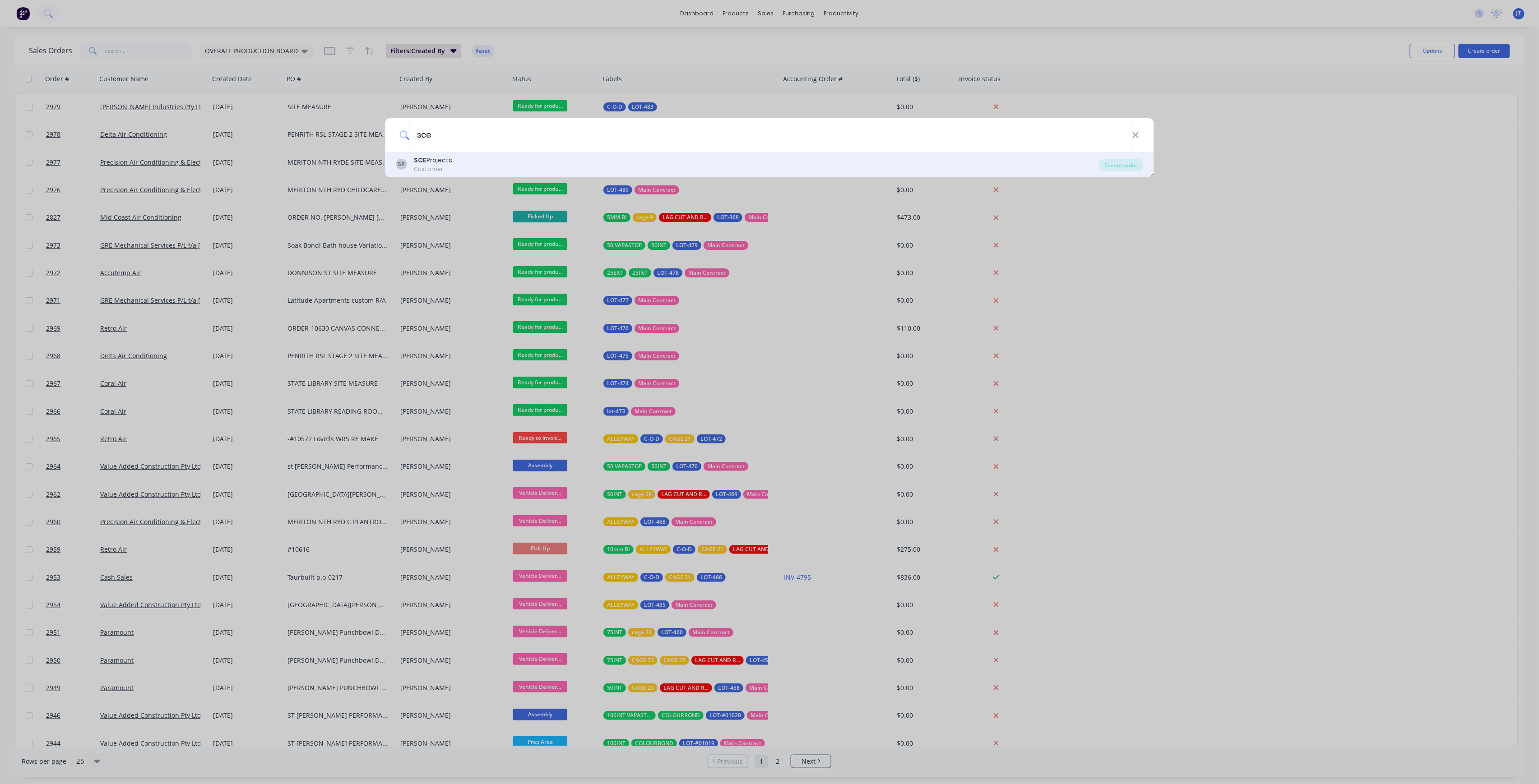
type input "sce"
click at [616, 152] on div "SP SCE Projects Customer Create order" at bounding box center [770, 165] width 768 height 25
click at [506, 159] on div "SP SCE Projects Customer" at bounding box center [747, 164] width 703 height 17
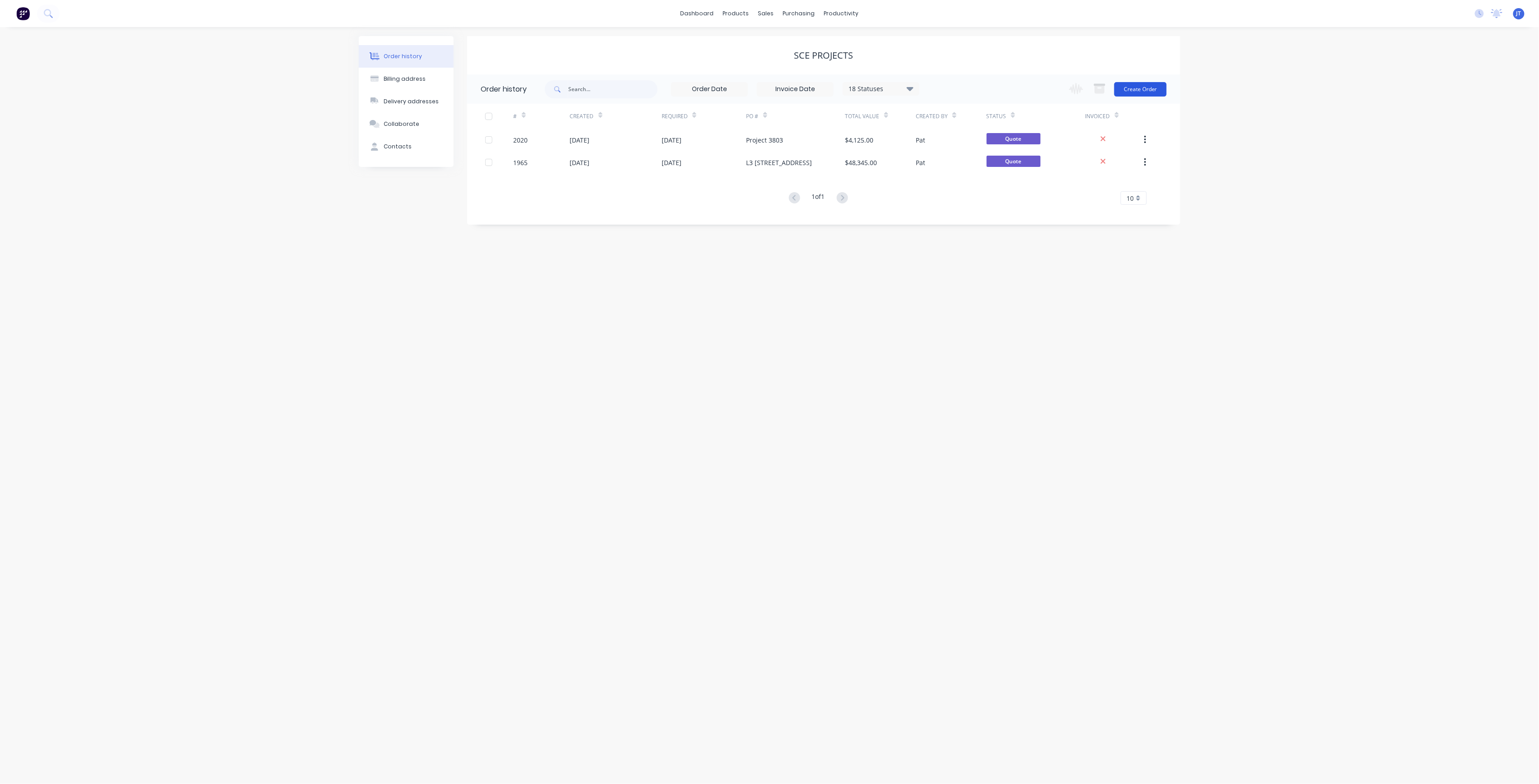
click at [1146, 85] on button "Create Order" at bounding box center [1141, 89] width 53 height 14
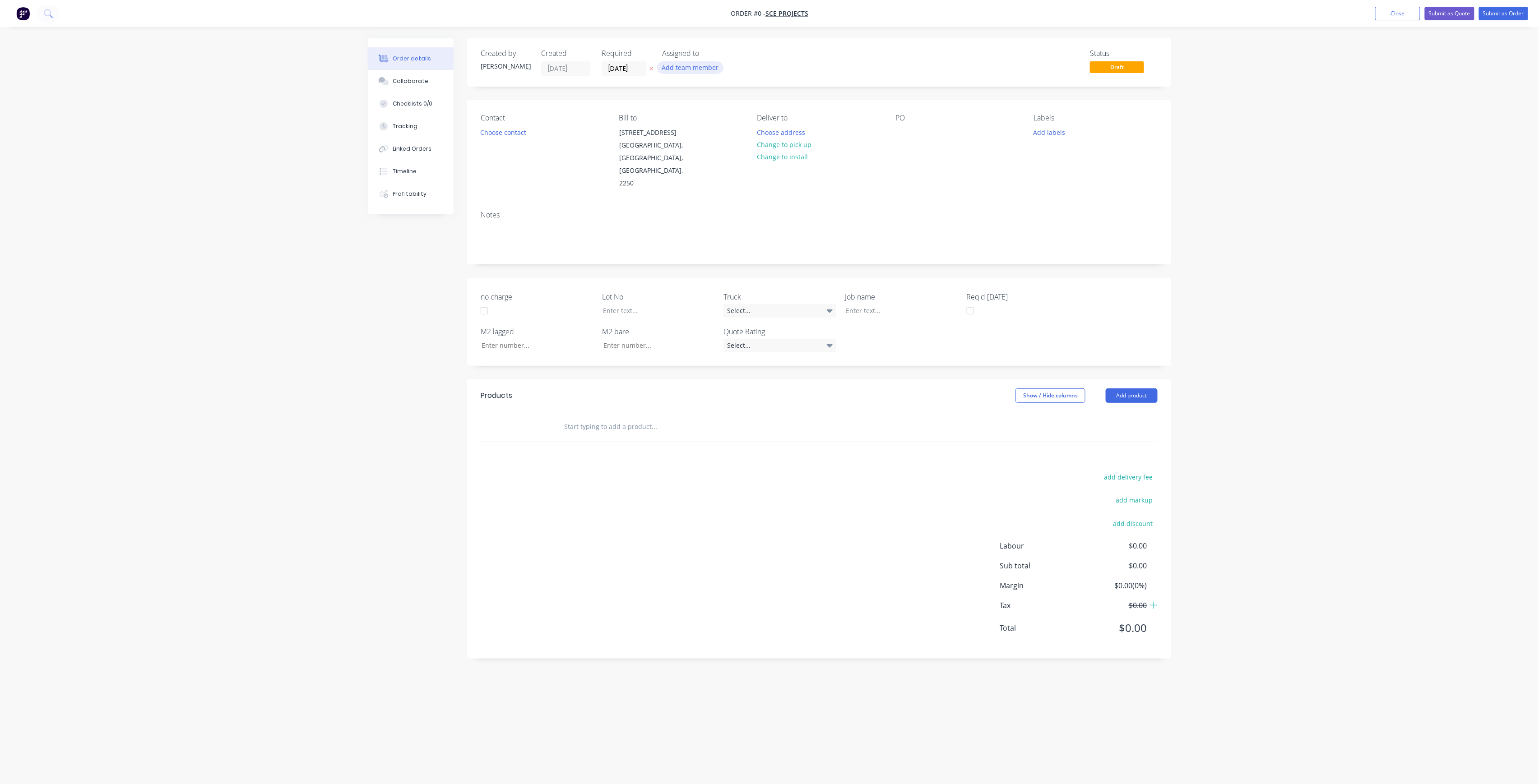
click at [704, 62] on button "Add team member" at bounding box center [690, 67] width 66 height 12
click at [712, 117] on div "[PERSON_NAME] (You)" at bounding box center [735, 118] width 90 height 10
click at [641, 67] on div "Creating draft order... Loading... Order details Collaborate Checklists 0/0 Tra…" at bounding box center [770, 374] width 821 height 673
click at [639, 62] on label "[DATE]" at bounding box center [624, 69] width 45 height 14
click at [639, 62] on input "[DATE]" at bounding box center [624, 68] width 44 height 14
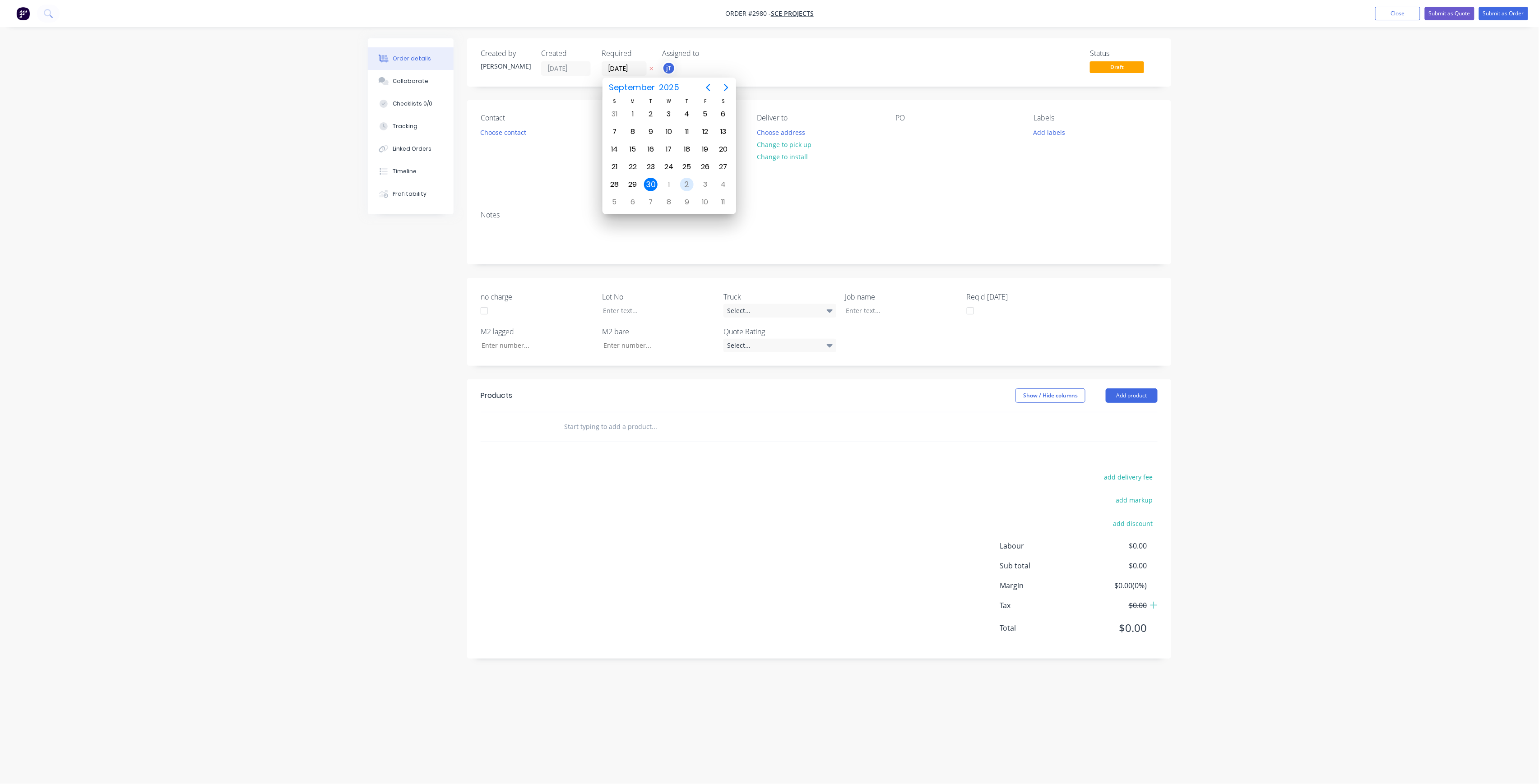
click at [686, 179] on div "2" at bounding box center [686, 185] width 14 height 14
type input "[DATE]"
click at [520, 132] on button "Choose contact" at bounding box center [503, 132] width 56 height 12
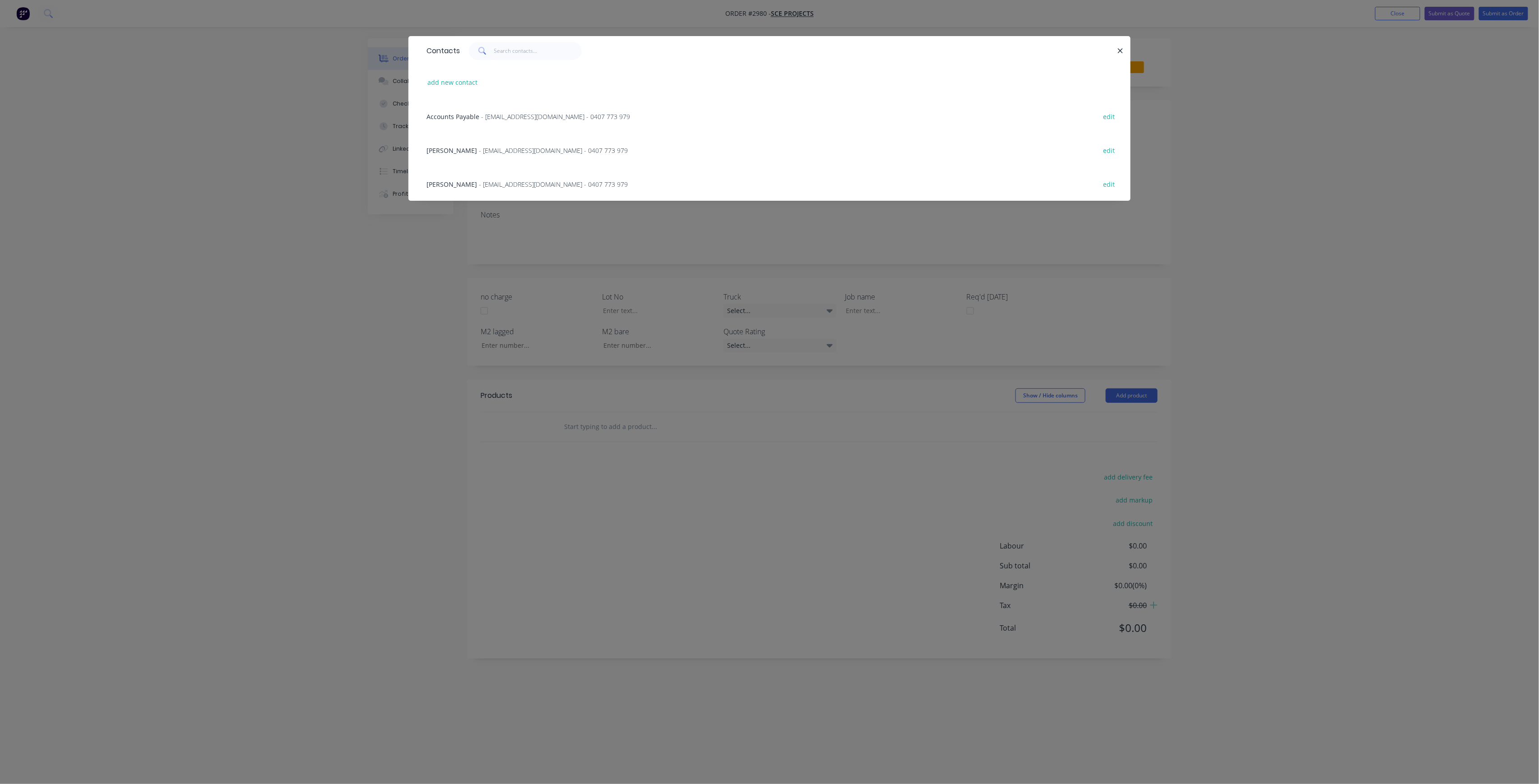
click at [486, 149] on span "- [EMAIL_ADDRESS][DOMAIN_NAME] - 0407 773 979" at bounding box center [553, 150] width 149 height 8
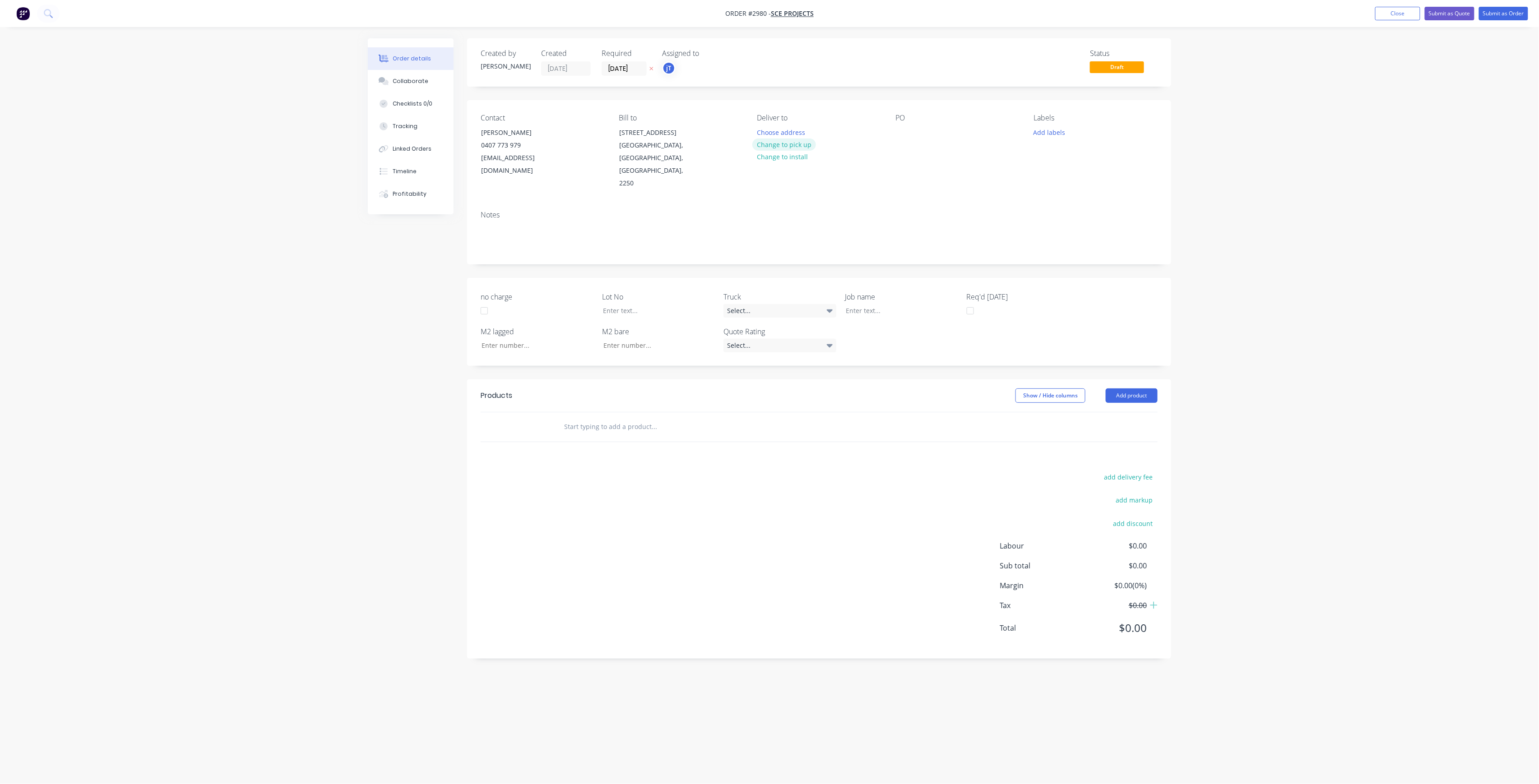
click at [791, 142] on button "Change to pick up" at bounding box center [784, 144] width 64 height 12
click at [905, 134] on div at bounding box center [903, 133] width 14 height 13
click at [1056, 137] on button "Add labels" at bounding box center [1049, 132] width 41 height 12
click at [1111, 161] on input "text" at bounding box center [1109, 159] width 94 height 18
click at [617, 424] on input "text" at bounding box center [654, 427] width 180 height 18
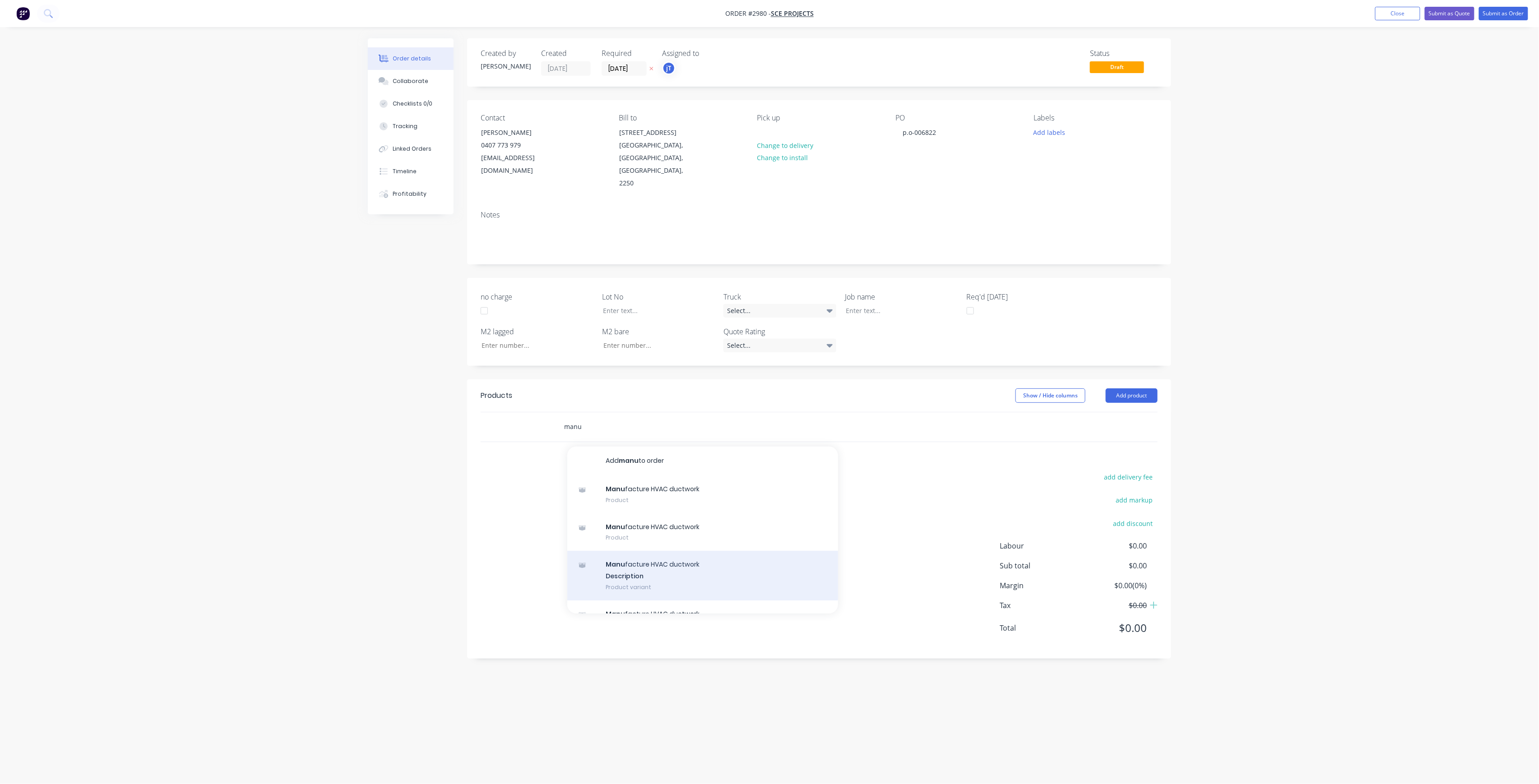
type input "manu"
click at [686, 563] on div "Manu facture HVAC ductwork Description Product variant" at bounding box center [703, 575] width 271 height 50
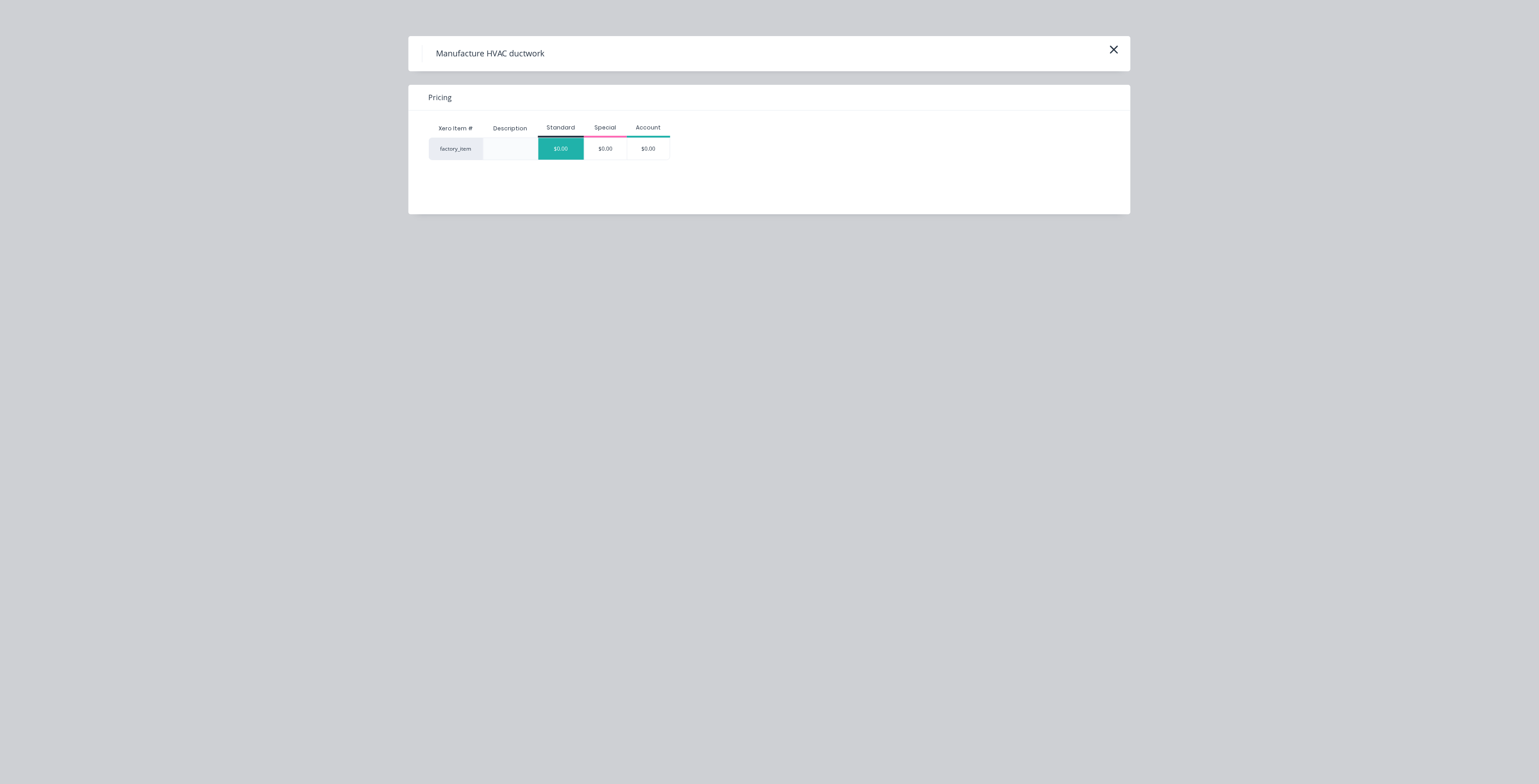
click at [562, 144] on div "$0.00" at bounding box center [561, 149] width 45 height 21
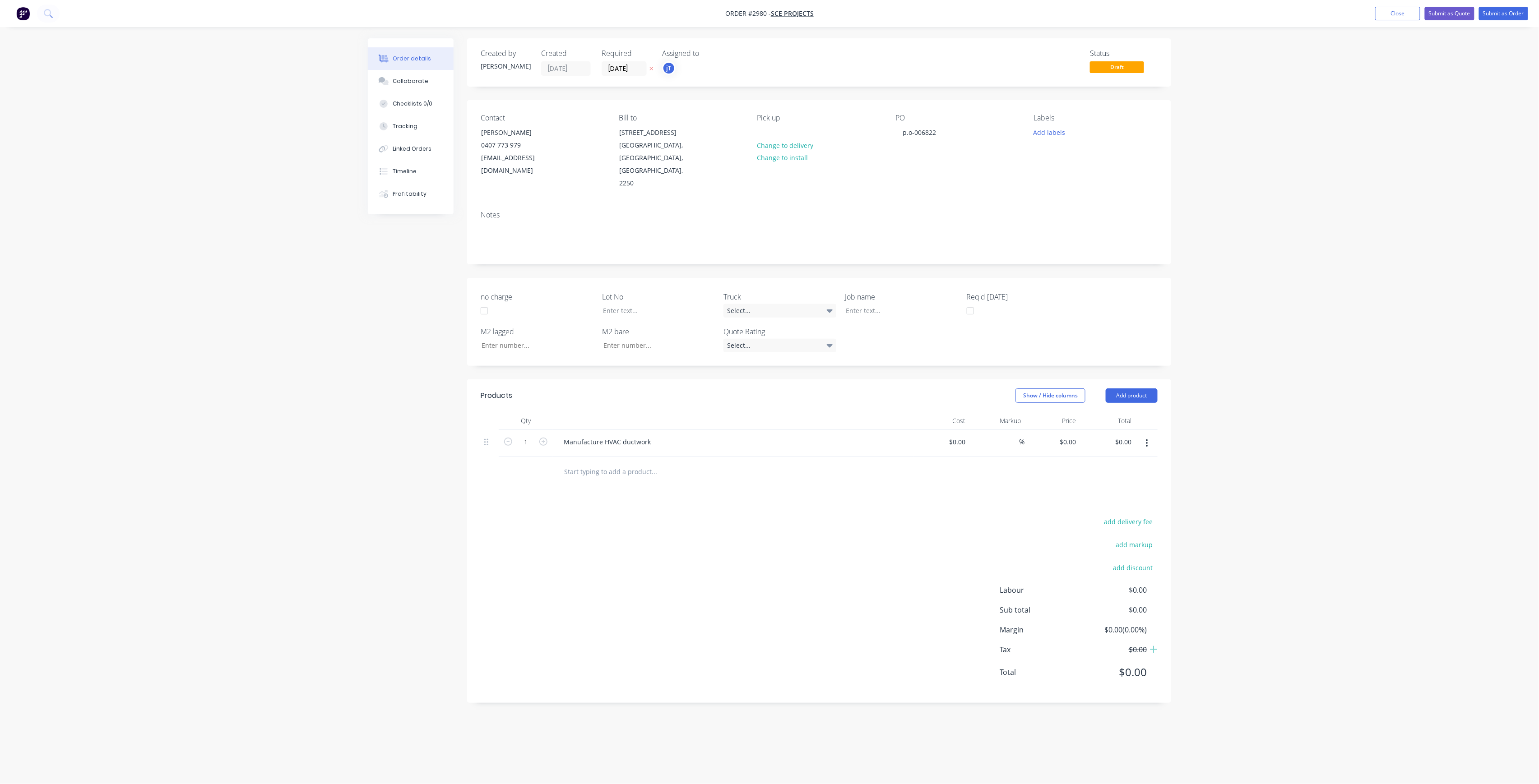
drag, startPoint x: 979, startPoint y: 426, endPoint x: 973, endPoint y: 427, distance: 6.1
click at [973, 430] on div "%" at bounding box center [997, 444] width 56 height 27
click at [963, 435] on input at bounding box center [959, 442] width 21 height 13
type input "$540.00"
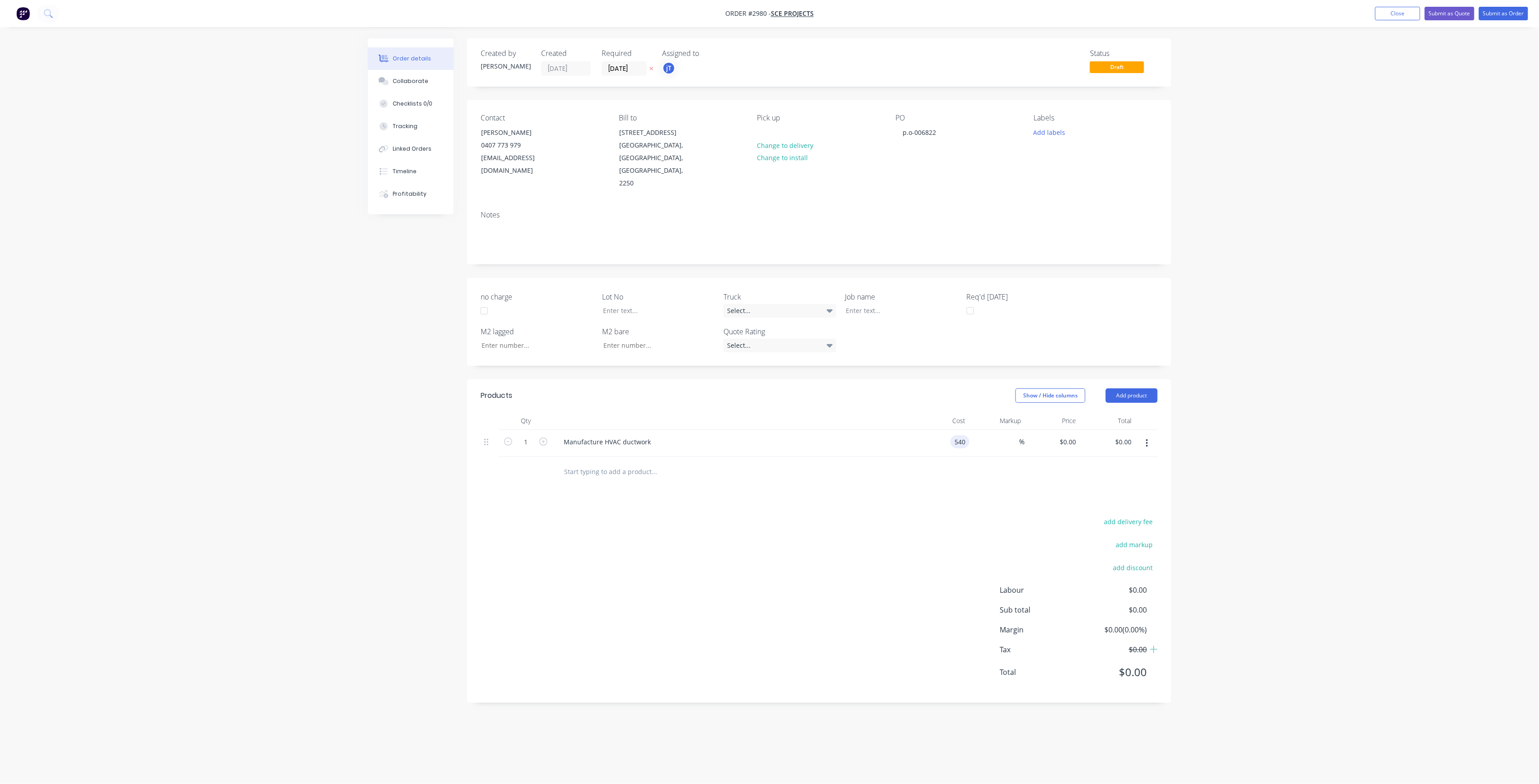
type input "$540.00"
click at [938, 540] on div "add delivery fee add markup add discount Labour $0.00 Sub total $0.00 Margin $0…" at bounding box center [819, 602] width 677 height 174
click at [1035, 132] on button "Add labels" at bounding box center [1049, 132] width 41 height 12
drag, startPoint x: 1080, startPoint y: 208, endPoint x: 1095, endPoint y: 161, distance: 49.3
click at [1080, 207] on button "LOT-484" at bounding box center [1067, 213] width 48 height 13
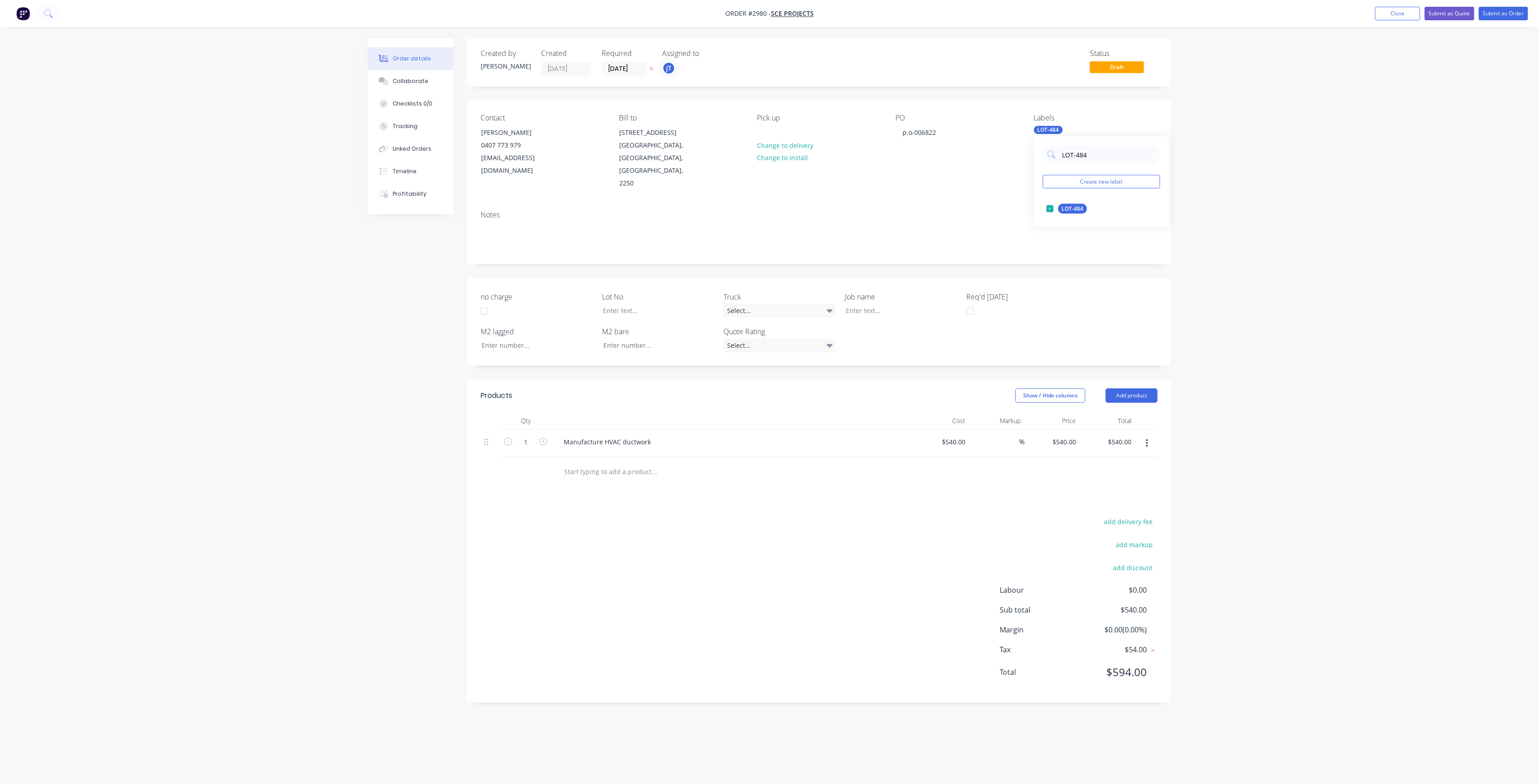
drag, startPoint x: 1069, startPoint y: 164, endPoint x: 1047, endPoint y: 164, distance: 22.0
click at [1050, 170] on div "LOT-484 Create new label LOT-484 edit" at bounding box center [1102, 182] width 136 height 90
click at [1063, 242] on div "25INT" at bounding box center [1069, 245] width 23 height 10
click at [1066, 246] on div "25EXT" at bounding box center [1069, 245] width 23 height 10
drag, startPoint x: 1063, startPoint y: 156, endPoint x: 1057, endPoint y: 158, distance: 6.3
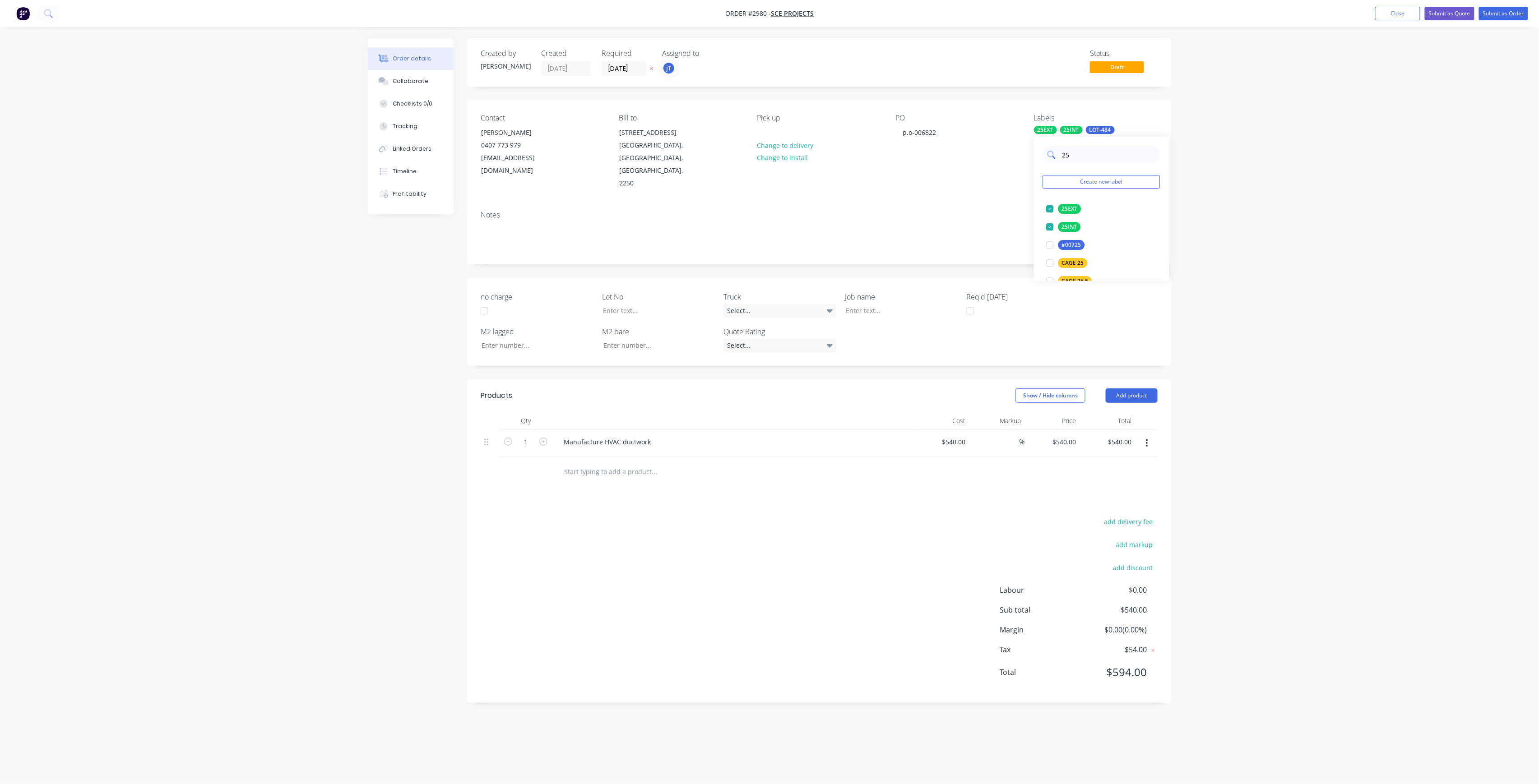
click at [1057, 158] on div "25" at bounding box center [1102, 155] width 117 height 18
type input "C-"
click at [1074, 202] on button "C-O-D" at bounding box center [1063, 208] width 41 height 13
click at [679, 304] on div at bounding box center [652, 310] width 113 height 13
click at [878, 304] on div at bounding box center [895, 310] width 113 height 13
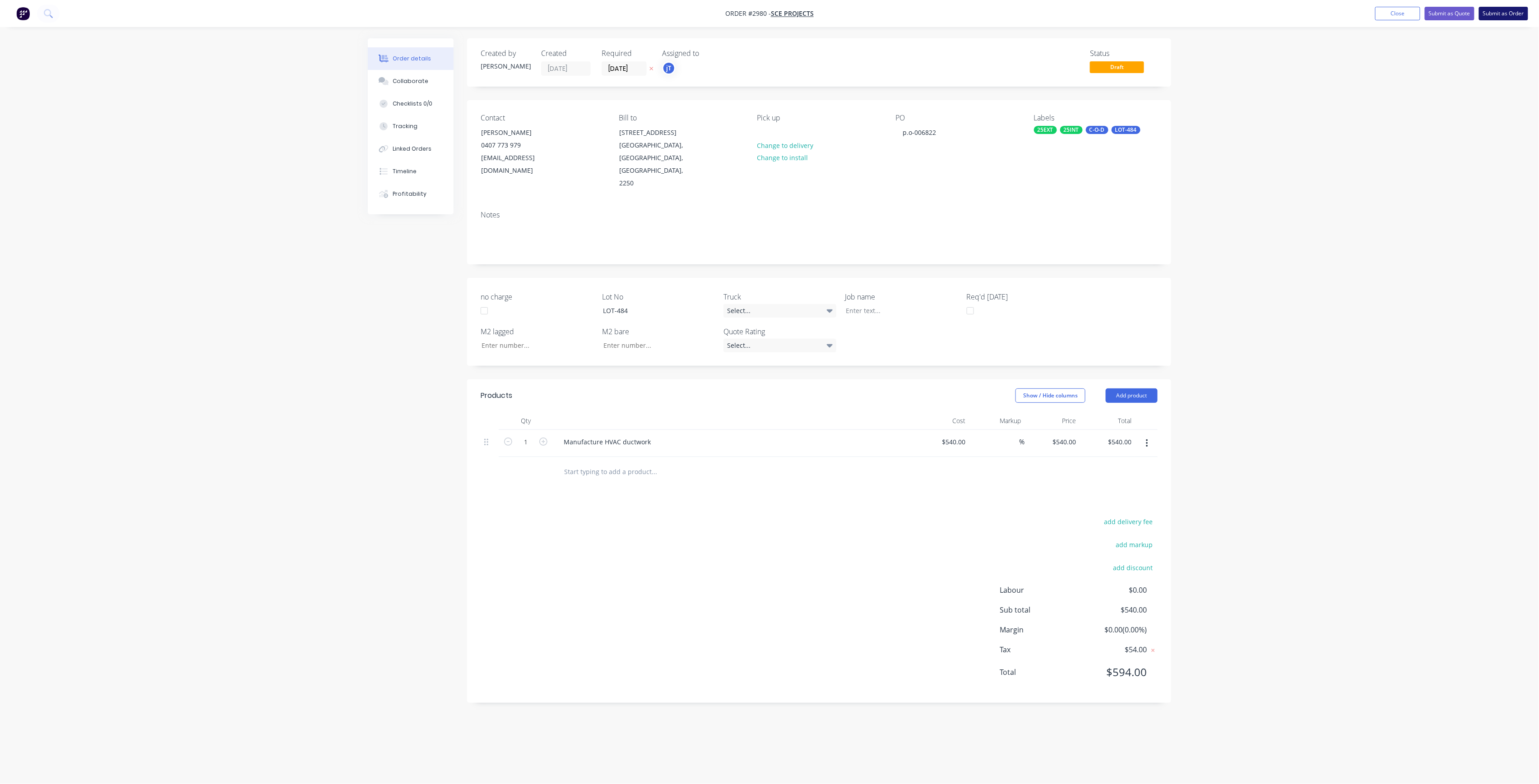
click at [1506, 18] on button "Submit as Order" at bounding box center [1504, 13] width 49 height 14
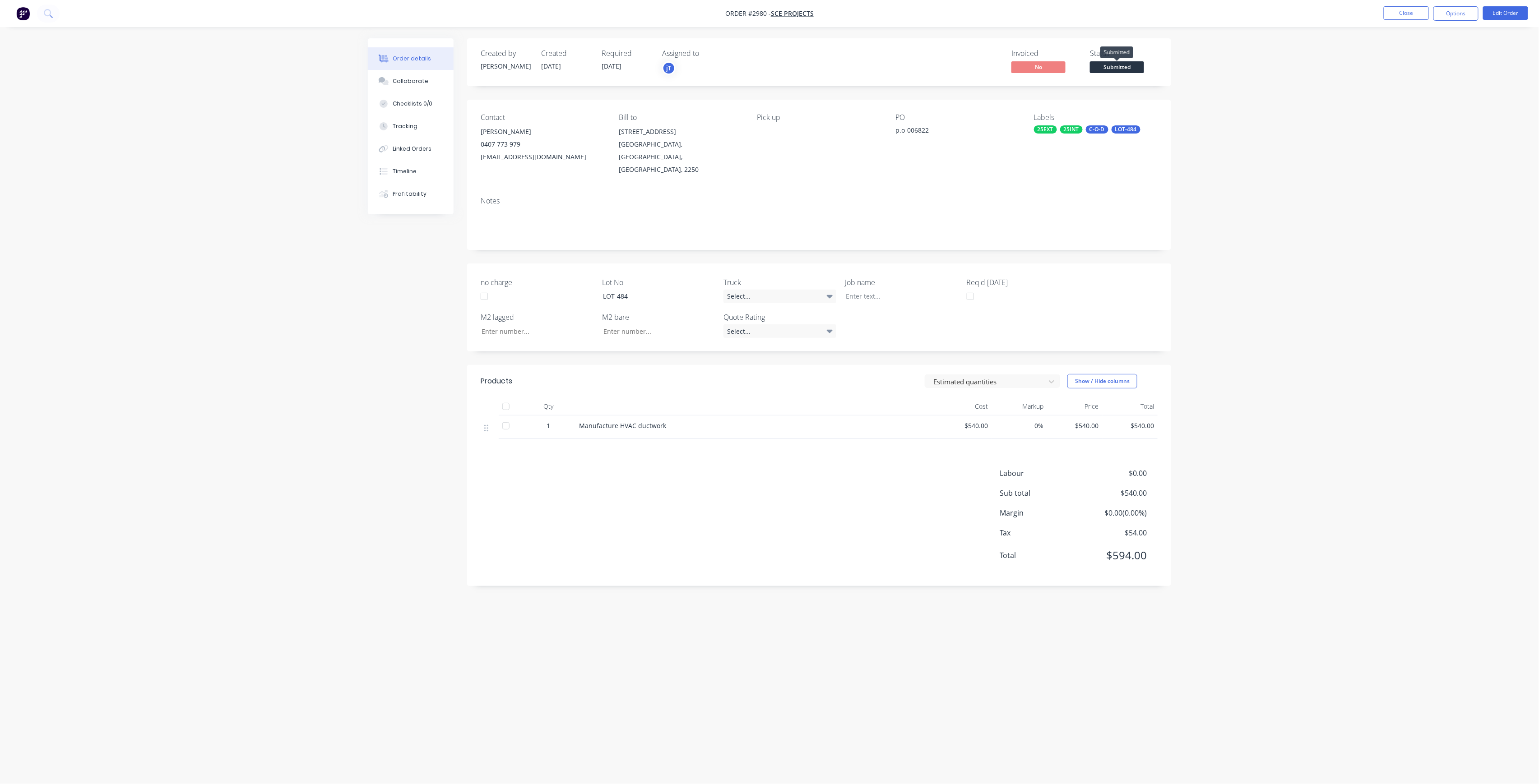
click at [1126, 62] on span "Submitted" at bounding box center [1117, 67] width 54 height 11
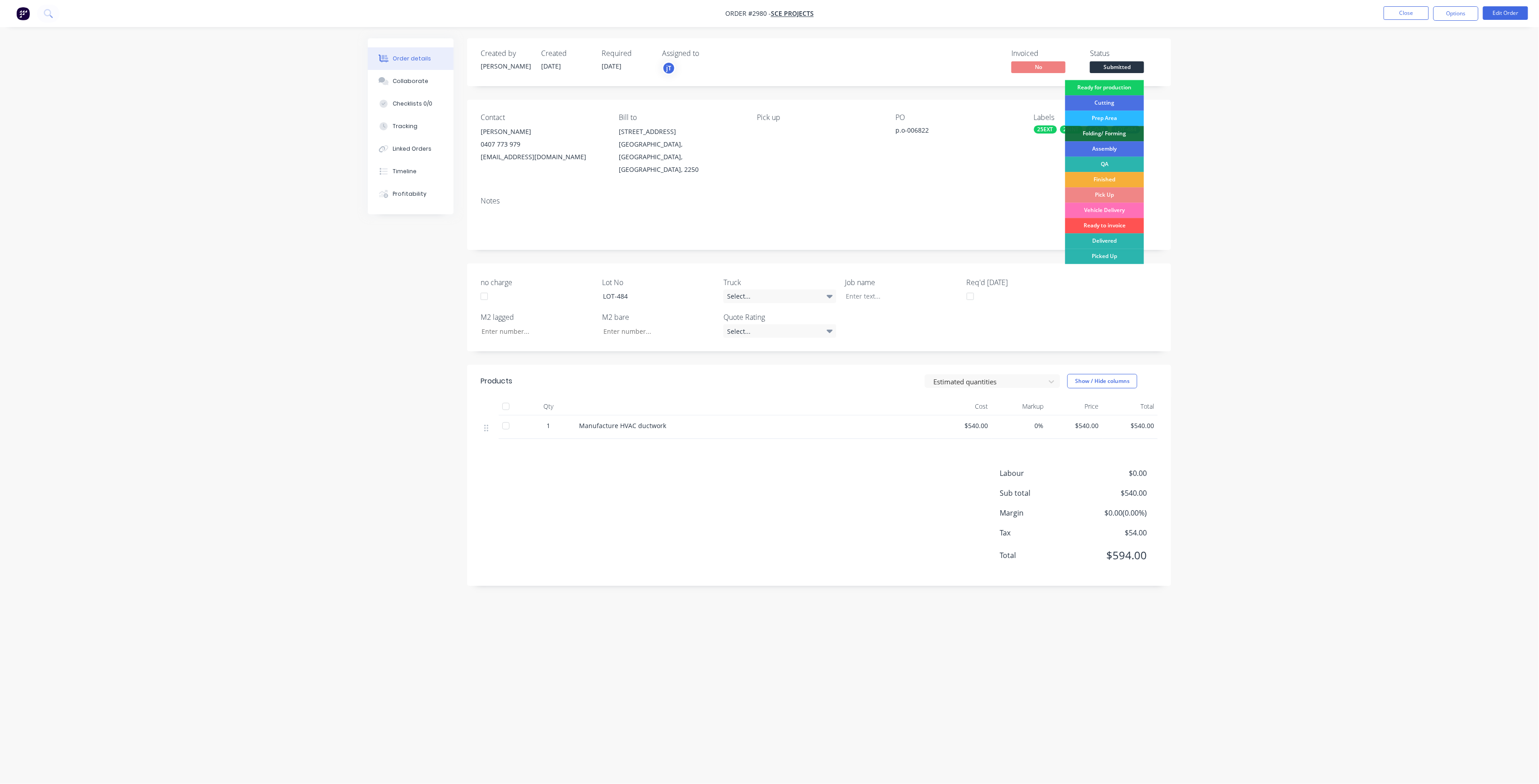
click at [1100, 85] on div "Ready for production" at bounding box center [1105, 88] width 79 height 16
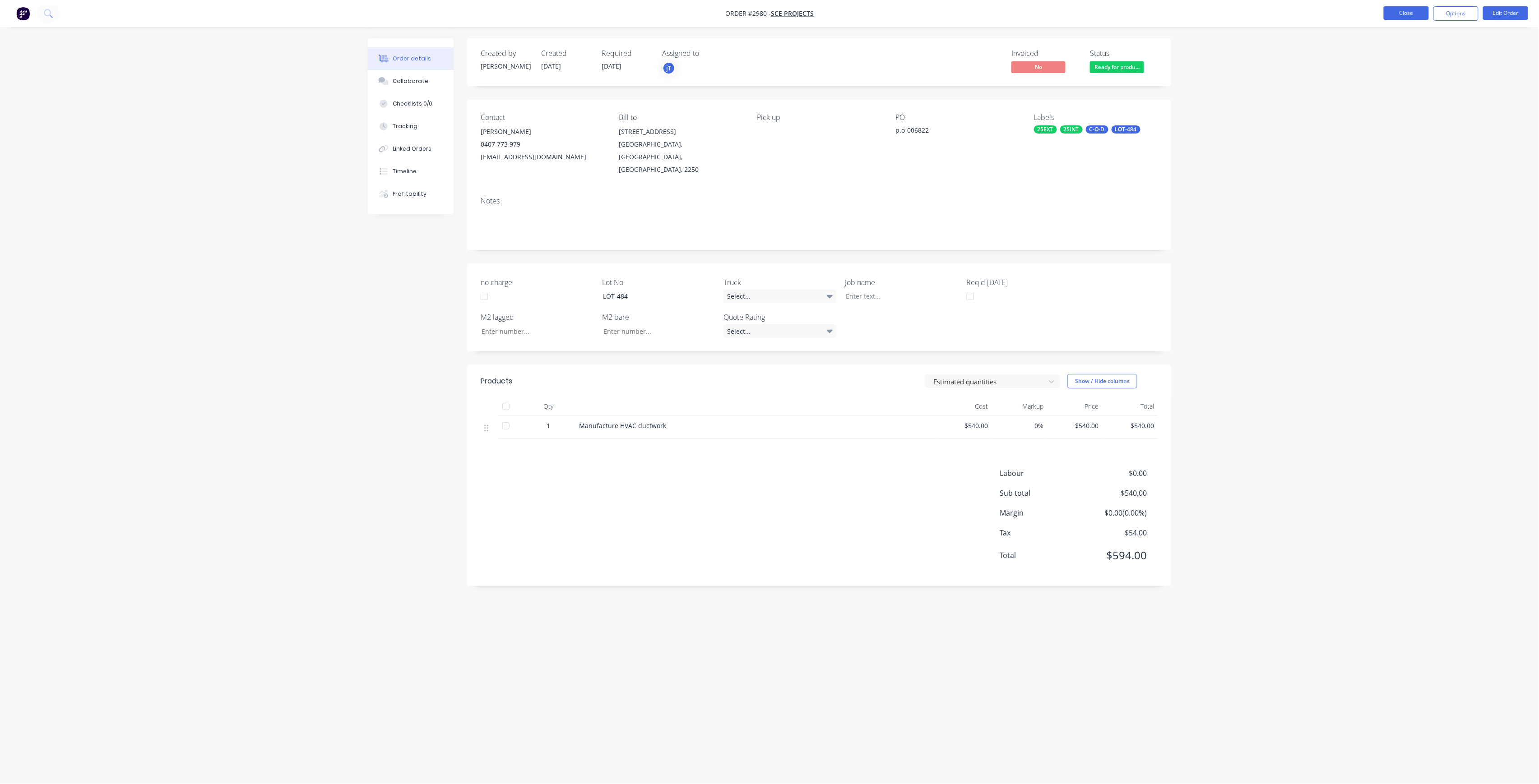
click at [1406, 11] on button "Close" at bounding box center [1406, 13] width 45 height 14
